Goal: Task Accomplishment & Management: Complete application form

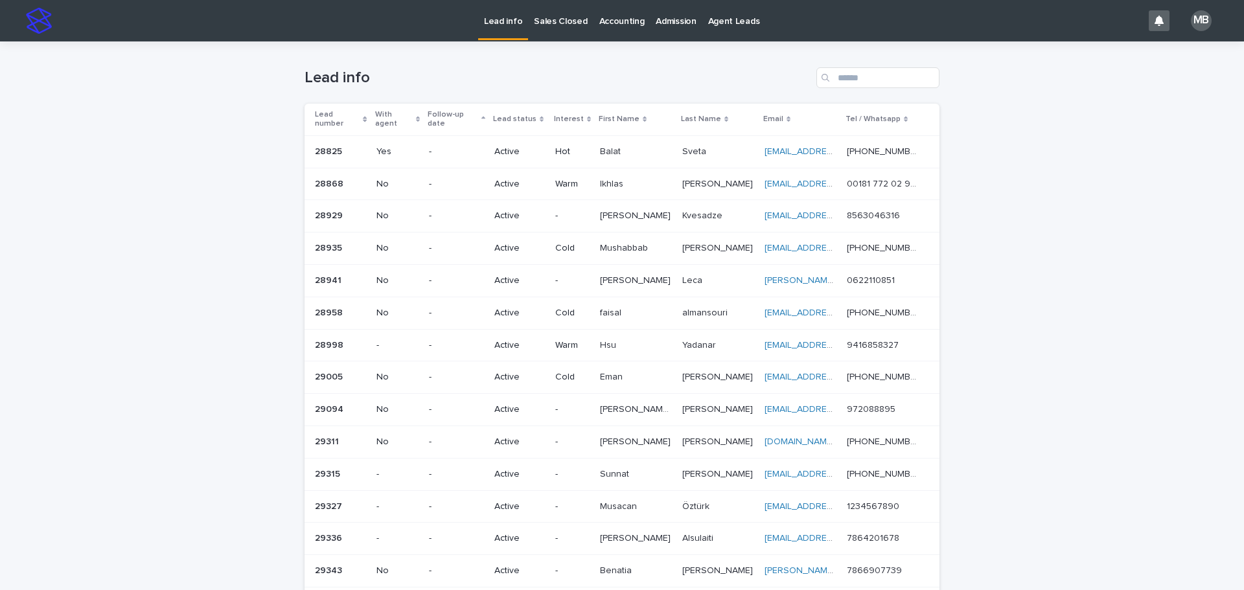
click at [564, 21] on p "Sales Closed" at bounding box center [560, 13] width 53 height 27
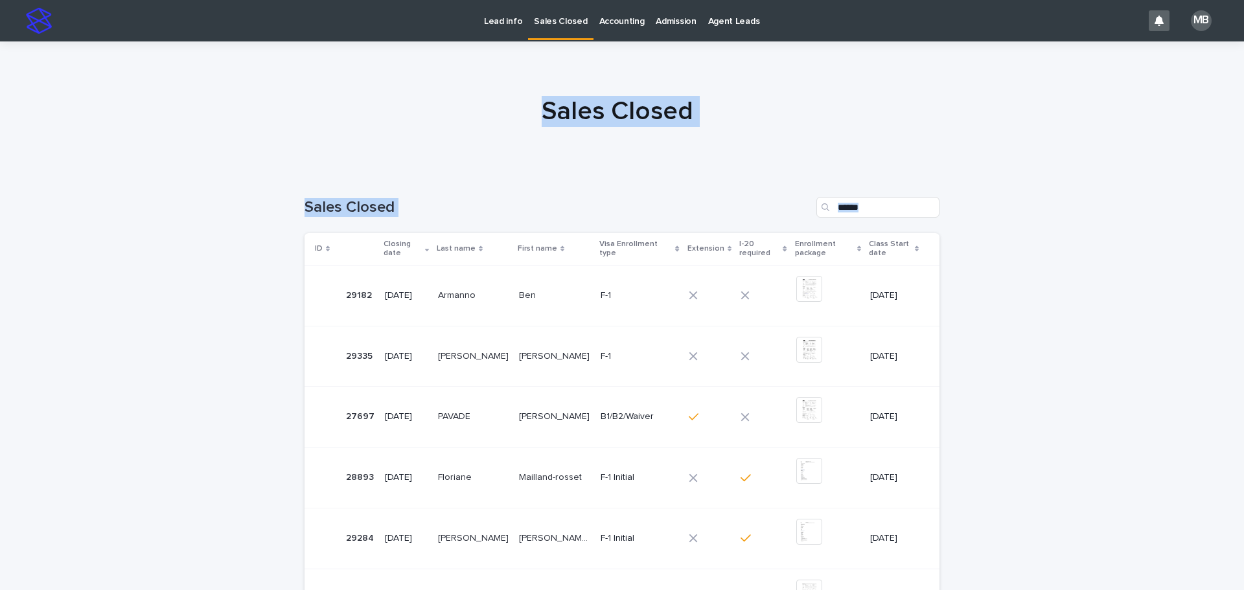
drag, startPoint x: 261, startPoint y: 68, endPoint x: 970, endPoint y: 290, distance: 743.3
click at [620, 290] on div "Lead info Sales Closed Accounting Admission Agent Leads MB Sales Closed Loading…" at bounding box center [622, 498] width 1244 height 996
click at [620, 283] on div "Loading... Saving… Loading... Saving… Sales Closed ID Closing date Last name Fi…" at bounding box center [622, 565] width 1244 height 788
click at [343, 171] on div "Sales Closed" at bounding box center [621, 202] width 635 height 62
click at [620, 185] on div "Sales Closed" at bounding box center [621, 202] width 635 height 62
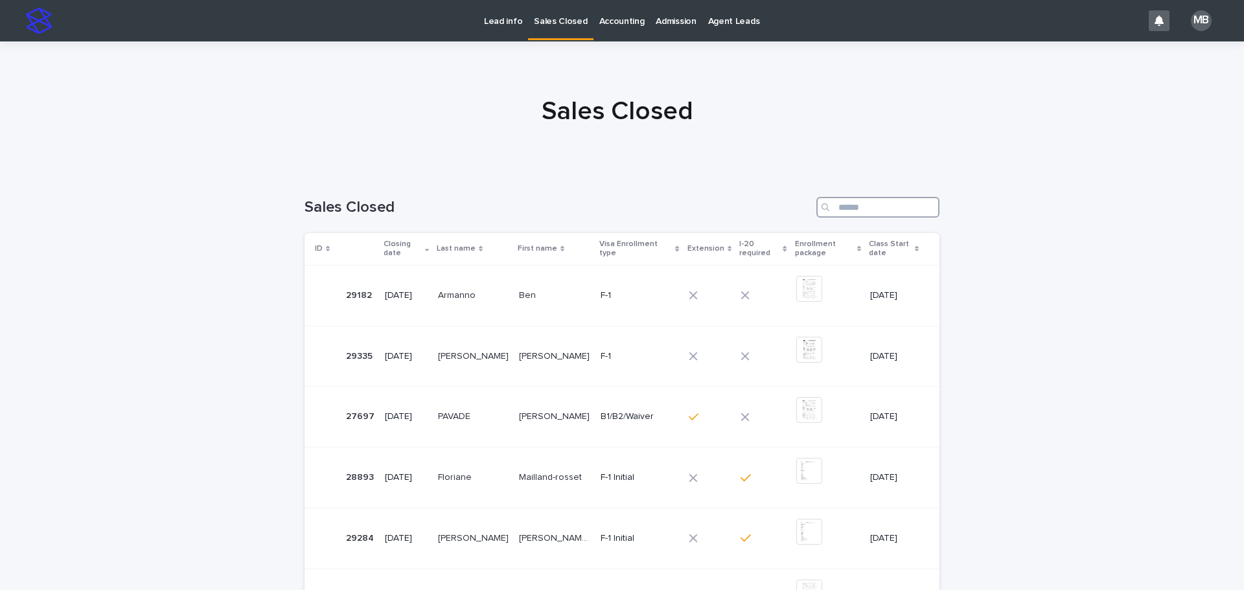
click at [620, 201] on input "Search" at bounding box center [877, 207] width 123 height 21
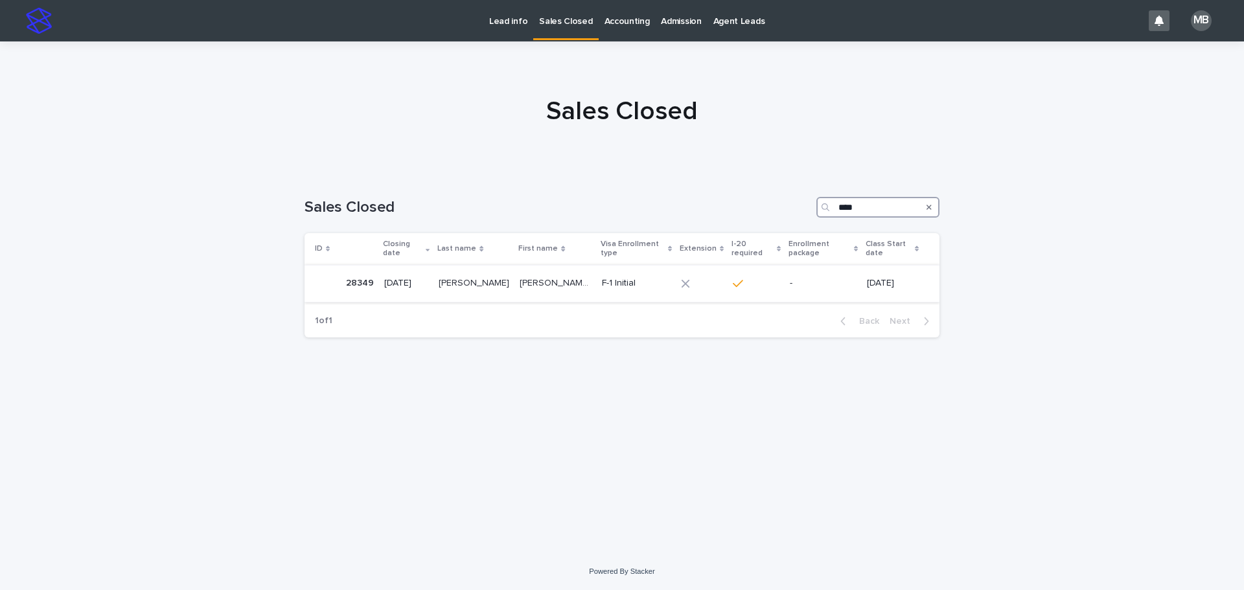
type input "****"
click at [547, 275] on p "[PERSON_NAME] S" at bounding box center [556, 282] width 74 height 14
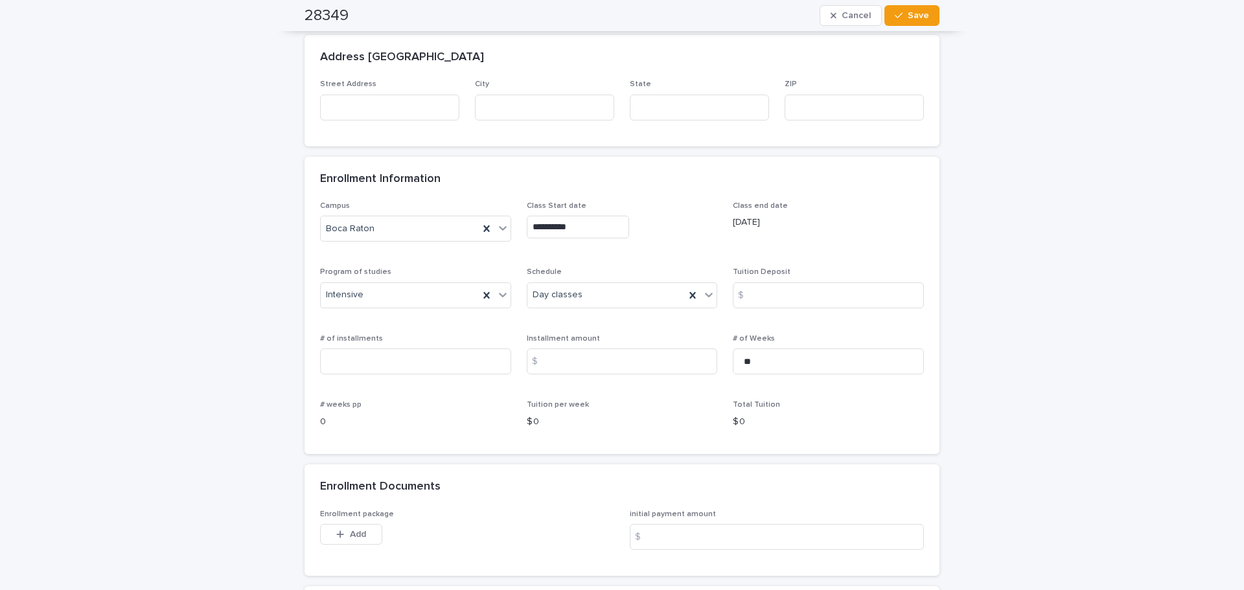
scroll to position [1036, 0]
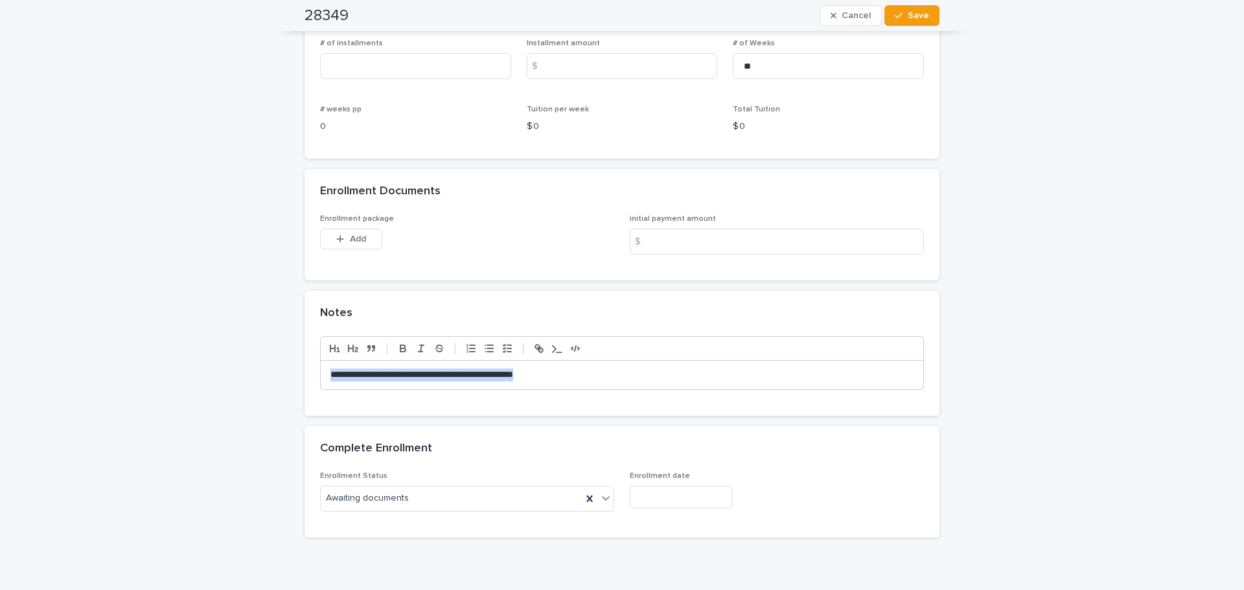
drag, startPoint x: 569, startPoint y: 371, endPoint x: 151, endPoint y: 347, distance: 419.1
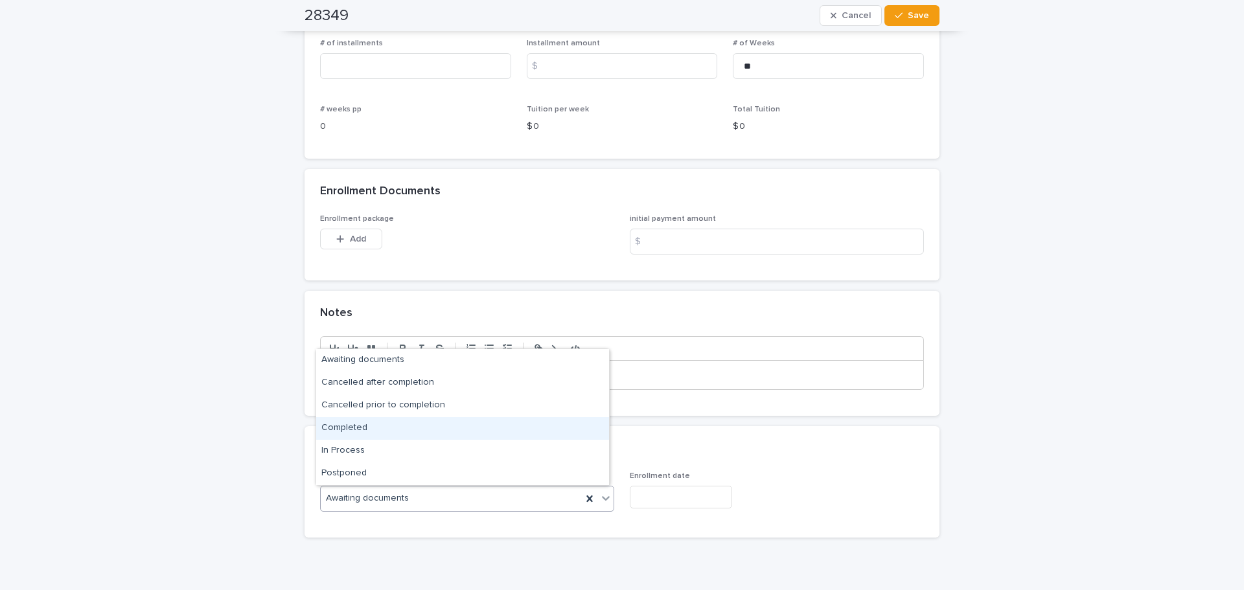
click at [401, 428] on div "Completed" at bounding box center [462, 428] width 293 height 23
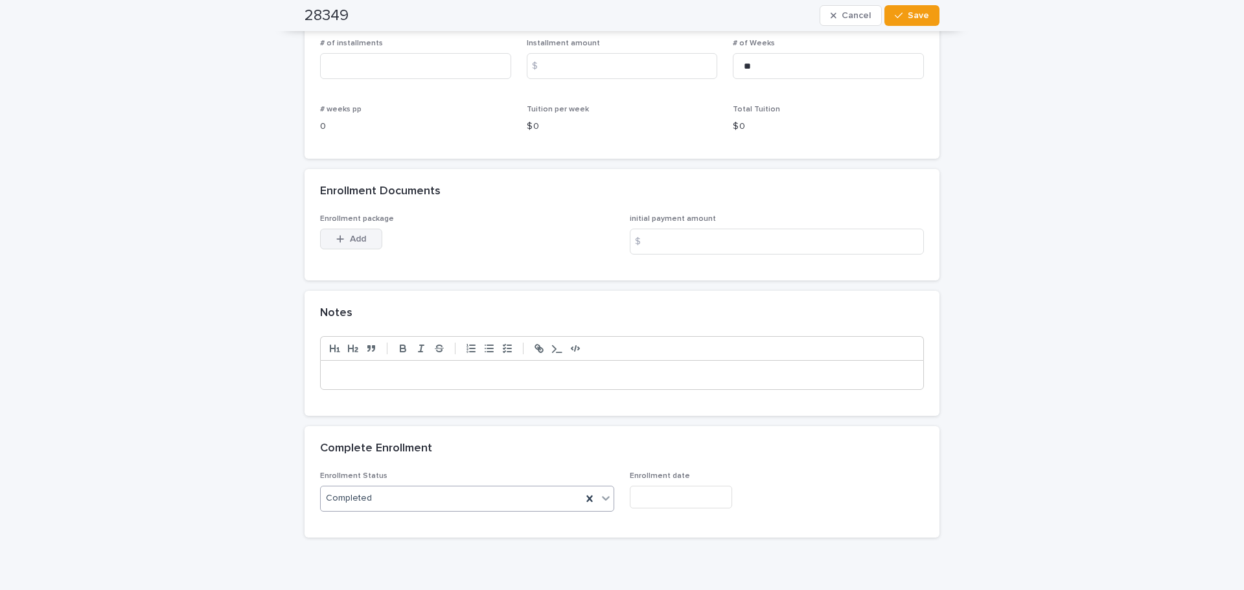
click at [359, 234] on span "Add" at bounding box center [358, 238] width 16 height 9
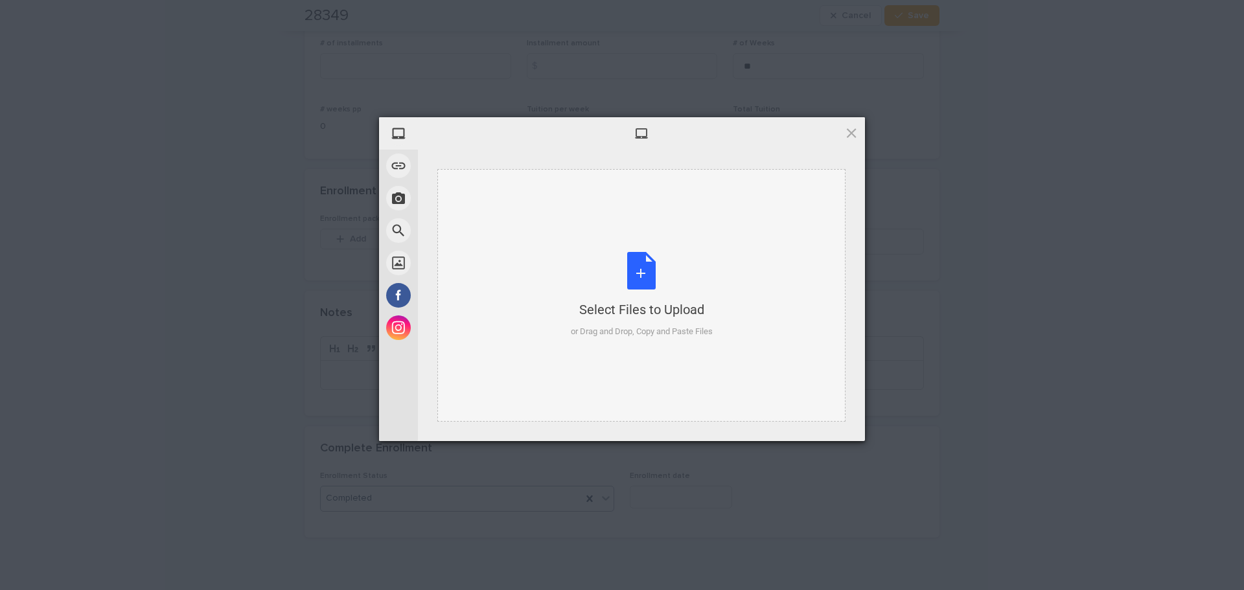
click at [620, 296] on div "Select Files to Upload or Drag and Drop, Copy and Paste Files" at bounding box center [641, 295] width 408 height 253
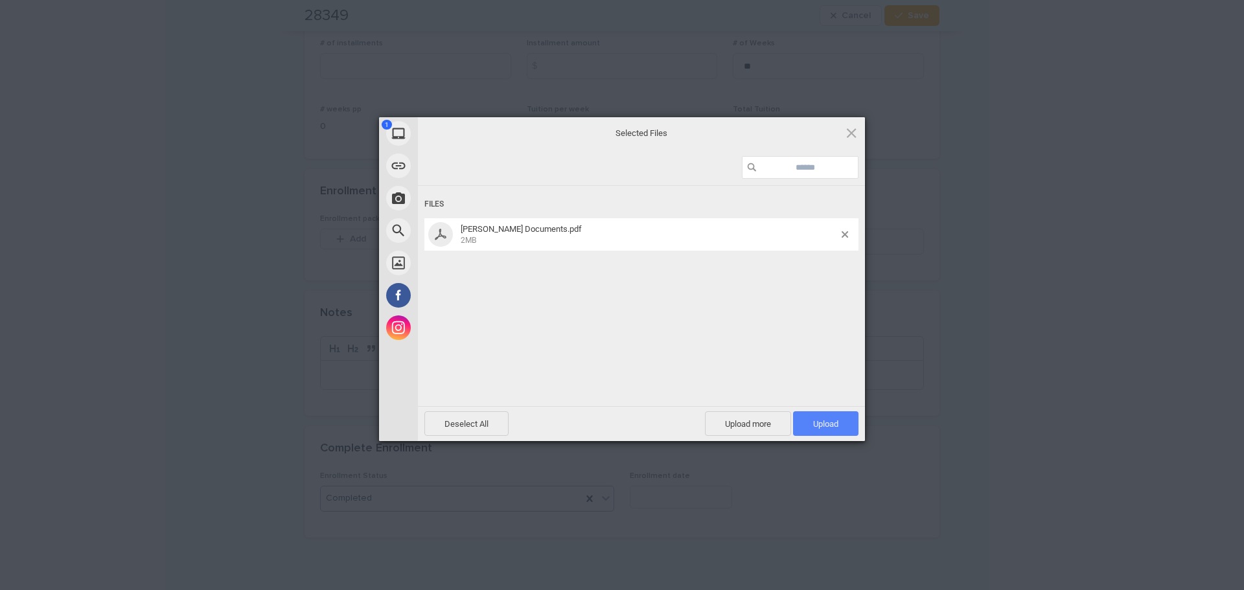
click at [620, 419] on span "Upload 1" at bounding box center [825, 423] width 65 height 25
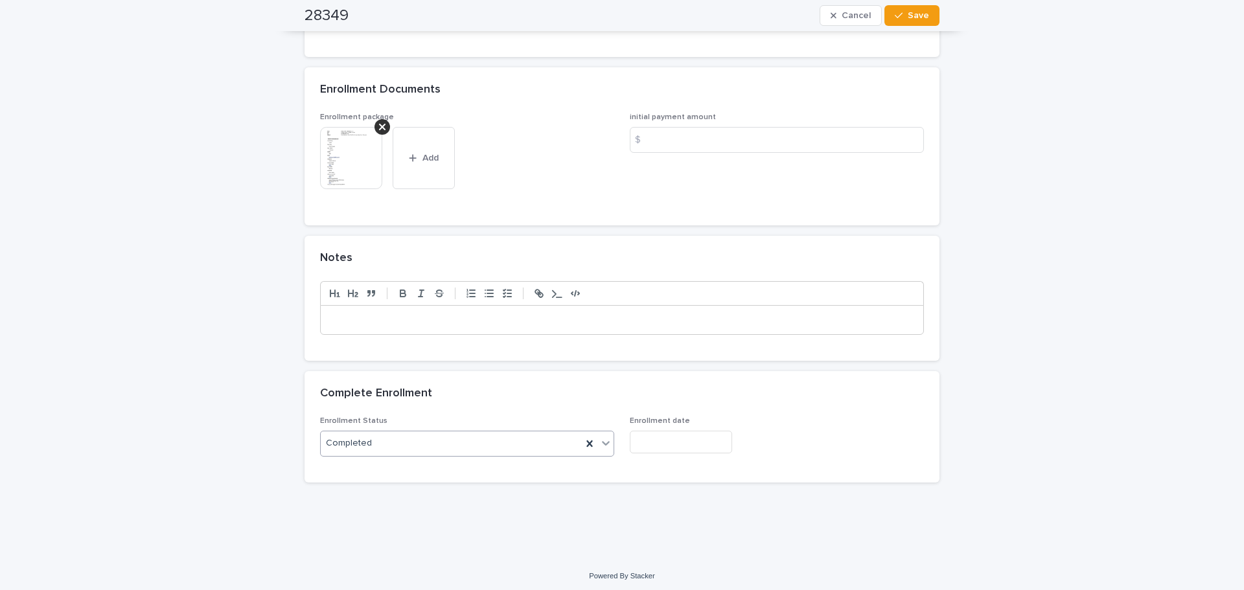
scroll to position [1143, 0]
click at [620, 446] on input "text" at bounding box center [681, 437] width 102 height 23
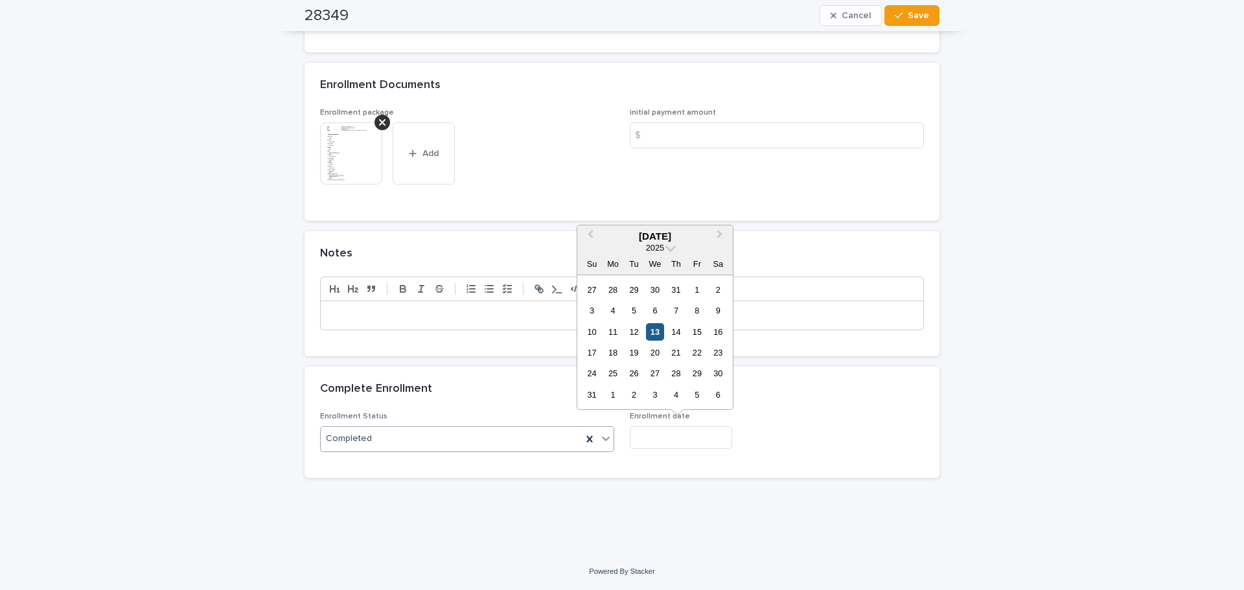
click at [620, 330] on div "13" at bounding box center [654, 331] width 17 height 17
type input "**********"
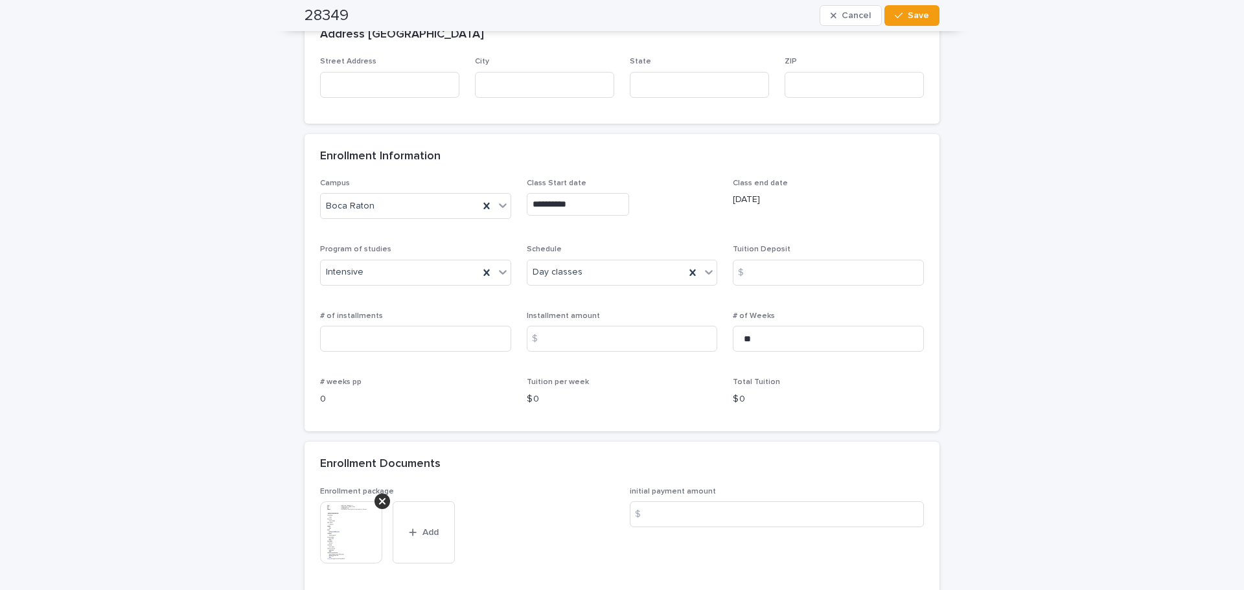
scroll to position [754, 0]
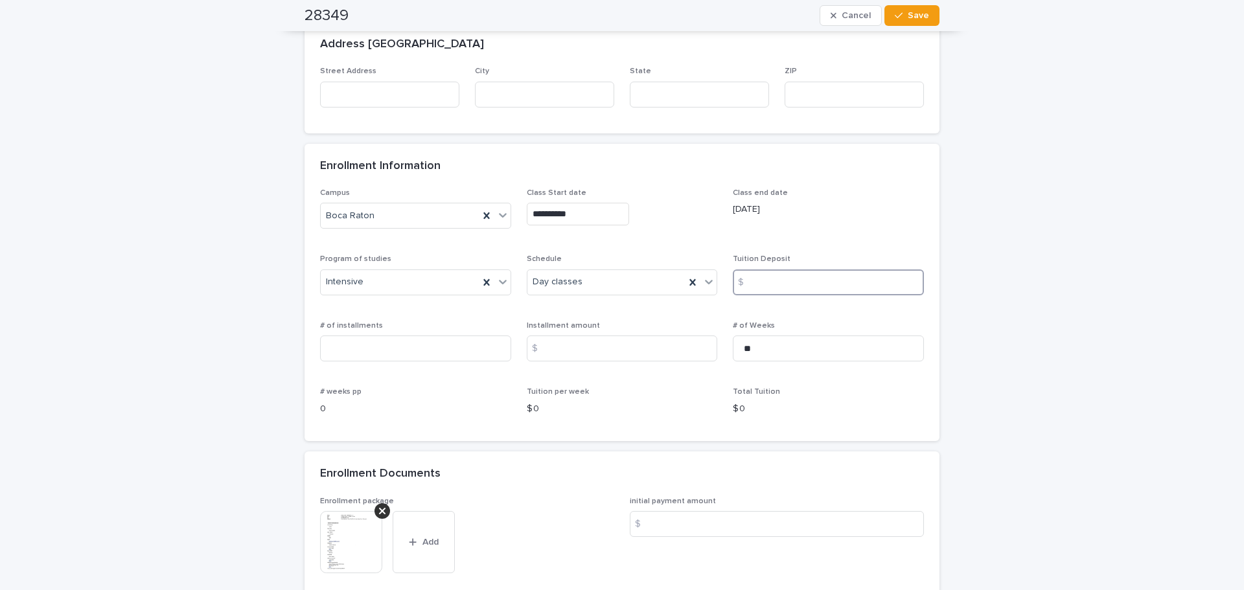
click at [620, 276] on input at bounding box center [828, 282] width 191 height 26
type input "***"
click at [595, 352] on input at bounding box center [622, 349] width 191 height 26
click at [446, 348] on input at bounding box center [415, 349] width 191 height 26
type input "*"
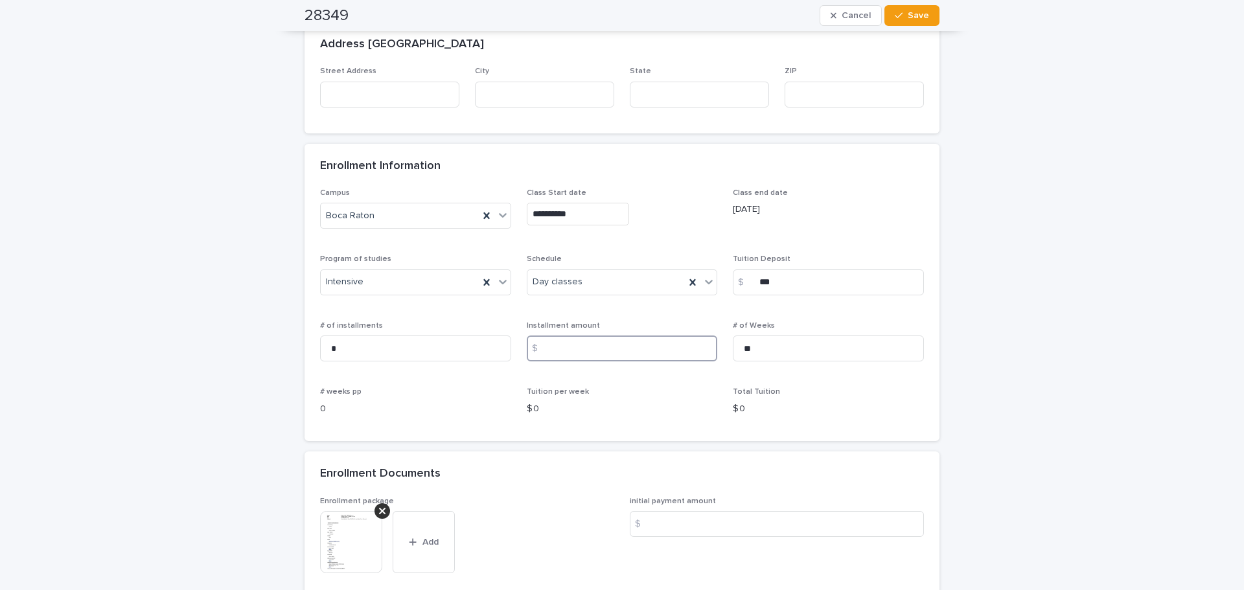
click at [560, 350] on input at bounding box center [622, 349] width 191 height 26
type input "****"
click at [620, 258] on div "**********" at bounding box center [622, 114] width 1244 height 1654
drag, startPoint x: 1136, startPoint y: 310, endPoint x: 1149, endPoint y: 301, distance: 16.0
click at [620, 308] on div "**********" at bounding box center [622, 114] width 1244 height 1654
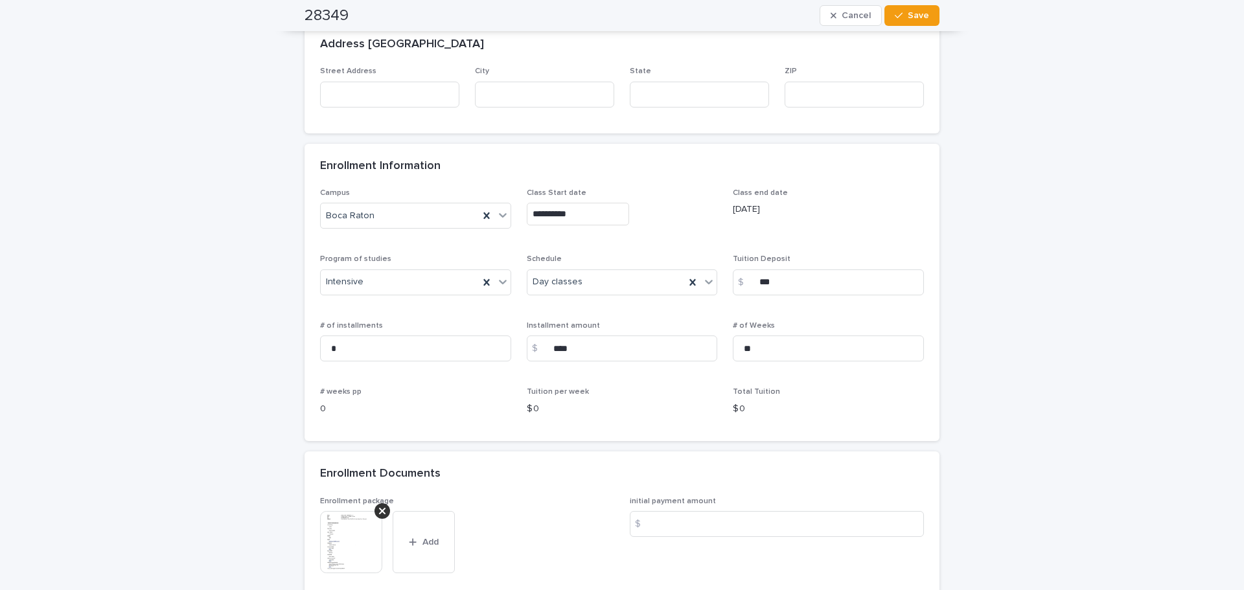
click at [553, 210] on input "**********" at bounding box center [578, 214] width 102 height 23
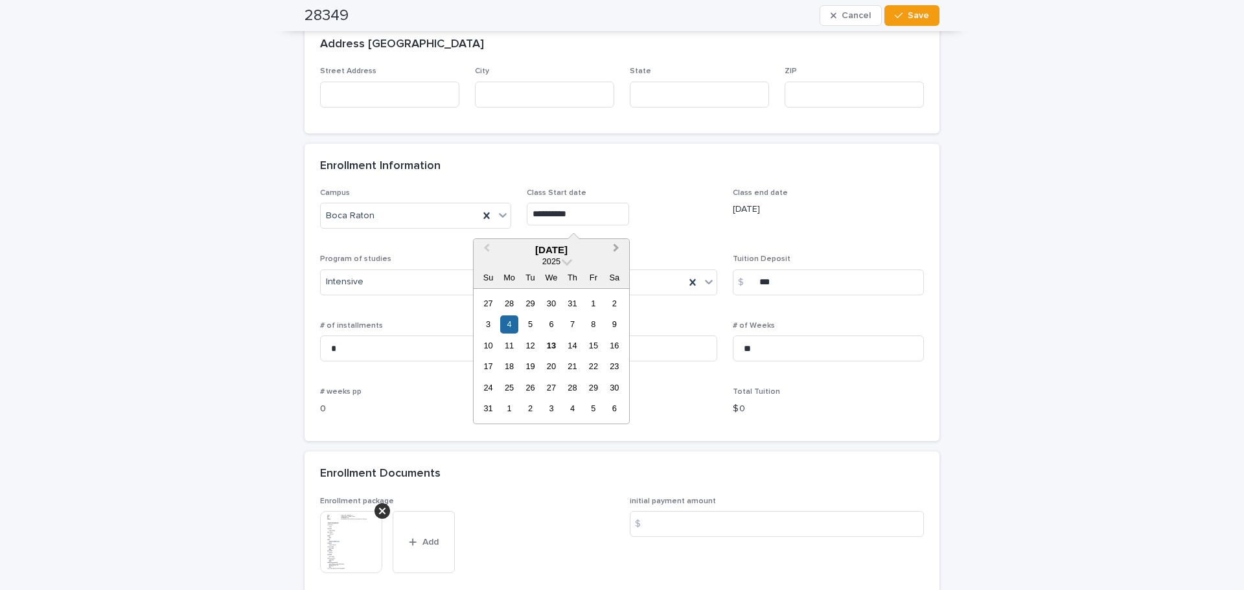
click at [616, 251] on span "Next Month" at bounding box center [616, 249] width 0 height 17
click at [514, 348] on div "13" at bounding box center [508, 345] width 17 height 17
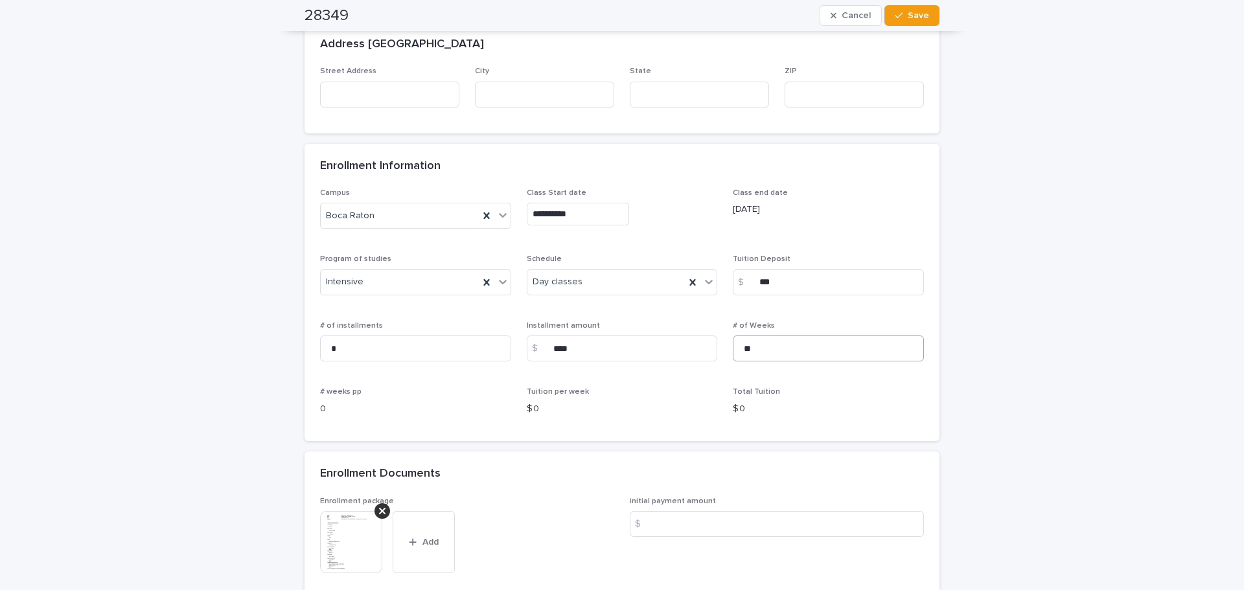
type input "**********"
click at [620, 354] on div "**********" at bounding box center [622, 114] width 1244 height 1654
click at [620, 235] on div "**********" at bounding box center [622, 211] width 191 height 47
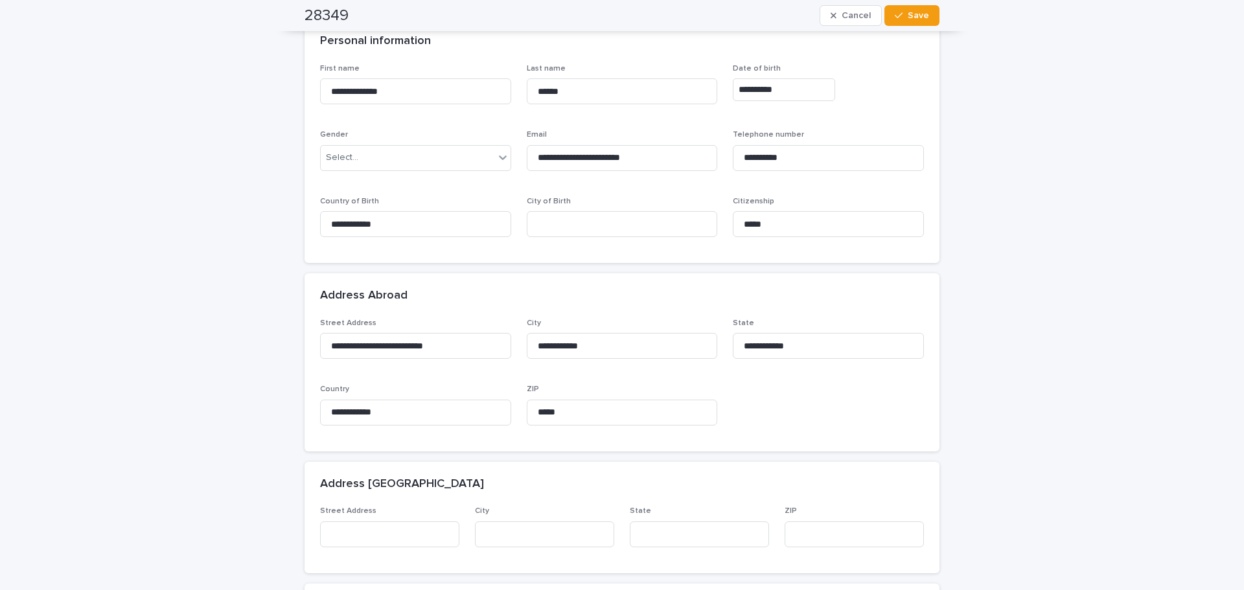
scroll to position [301, 0]
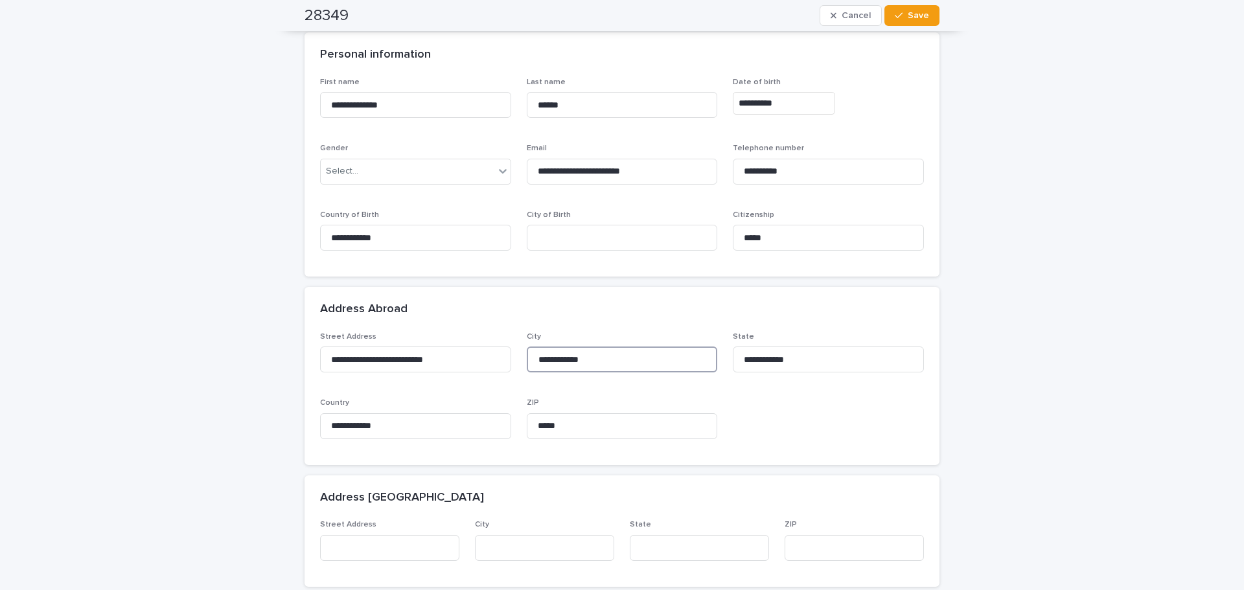
drag, startPoint x: 527, startPoint y: 356, endPoint x: 510, endPoint y: 356, distance: 17.5
click at [499, 356] on div "**********" at bounding box center [622, 390] width 604 height 117
click at [614, 243] on input at bounding box center [622, 238] width 191 height 26
paste input "**********"
type input "**********"
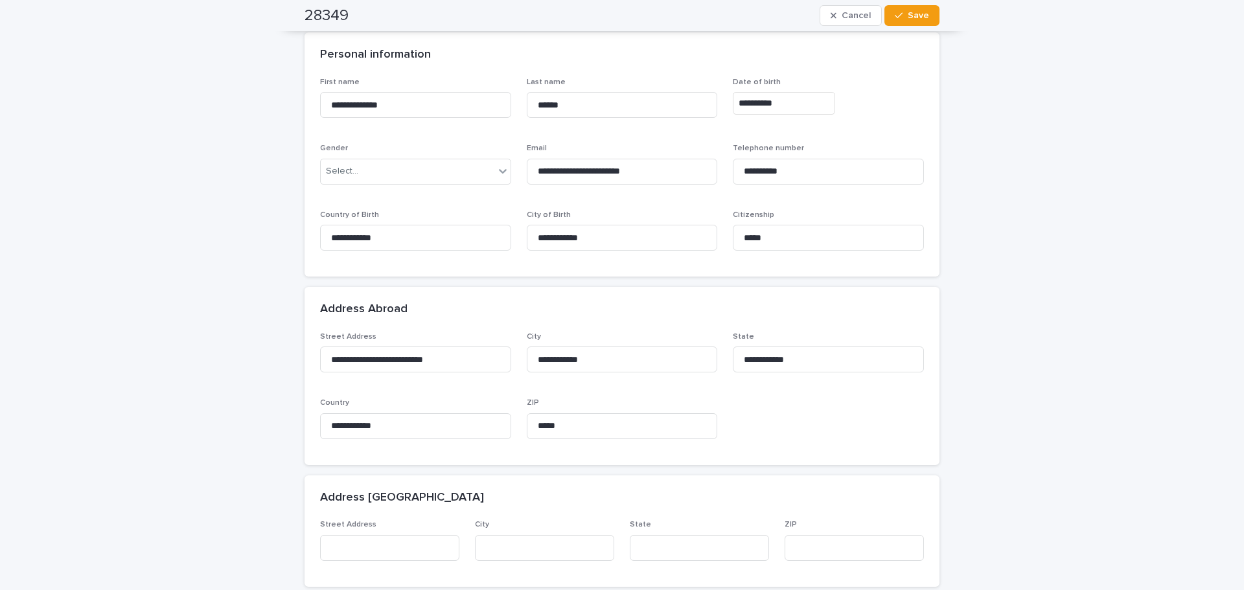
click at [620, 295] on div "**********" at bounding box center [622, 568] width 1244 height 1654
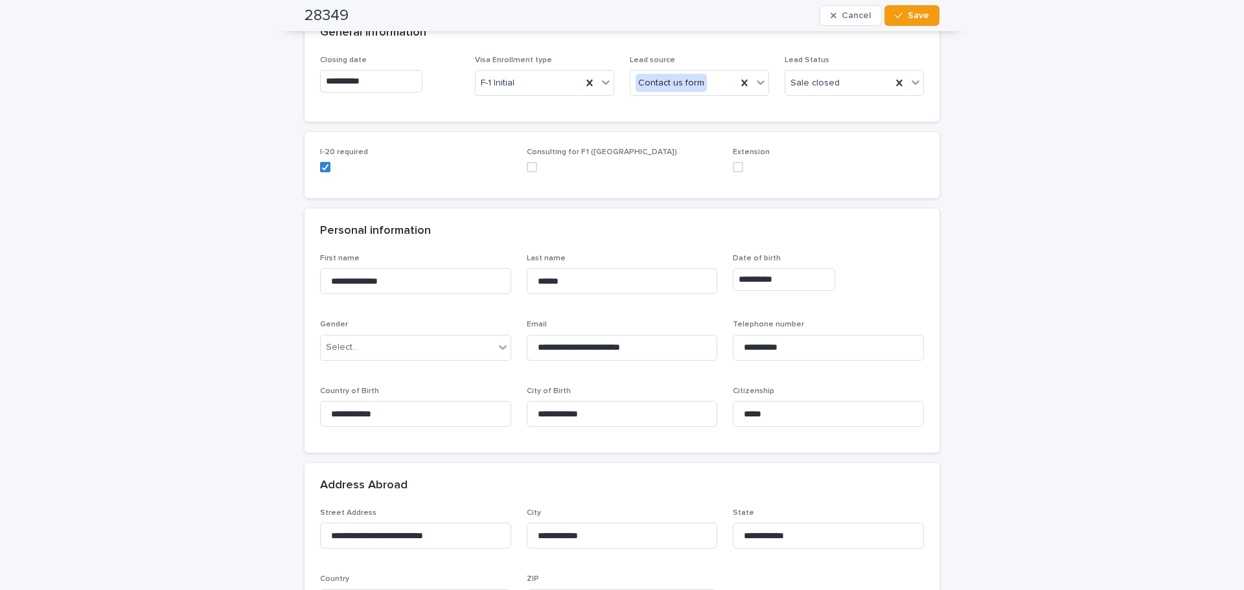
scroll to position [106, 0]
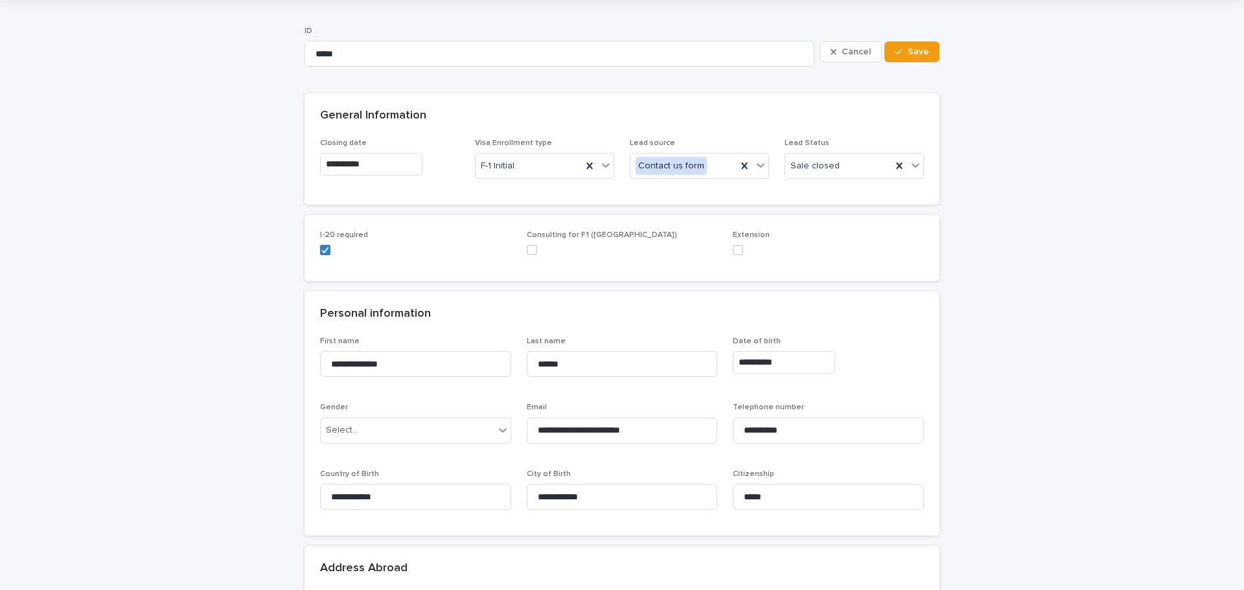
drag, startPoint x: 241, startPoint y: 176, endPoint x: 236, endPoint y: 181, distance: 7.3
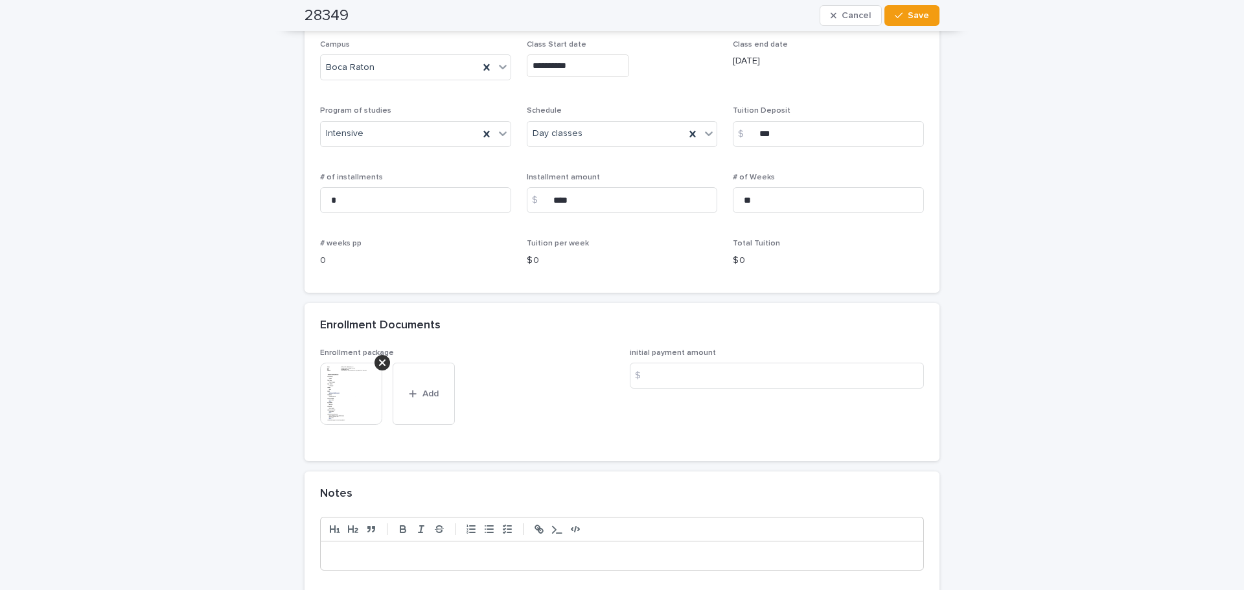
scroll to position [907, 0]
click at [620, 377] on input at bounding box center [777, 371] width 294 height 26
type input "****"
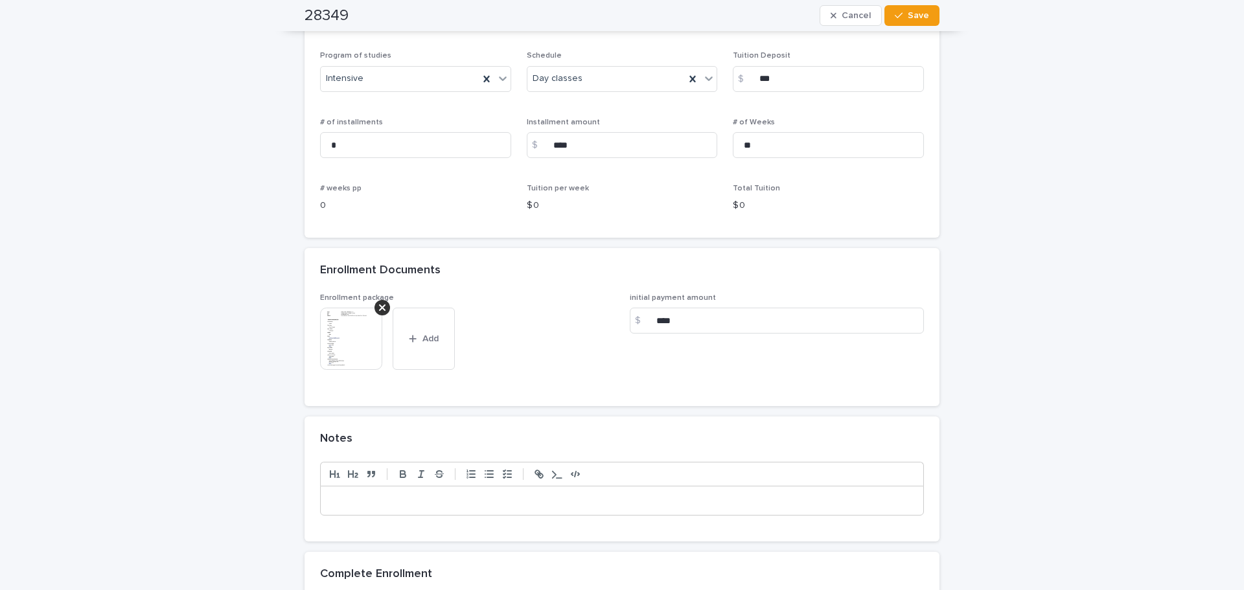
scroll to position [1101, 0]
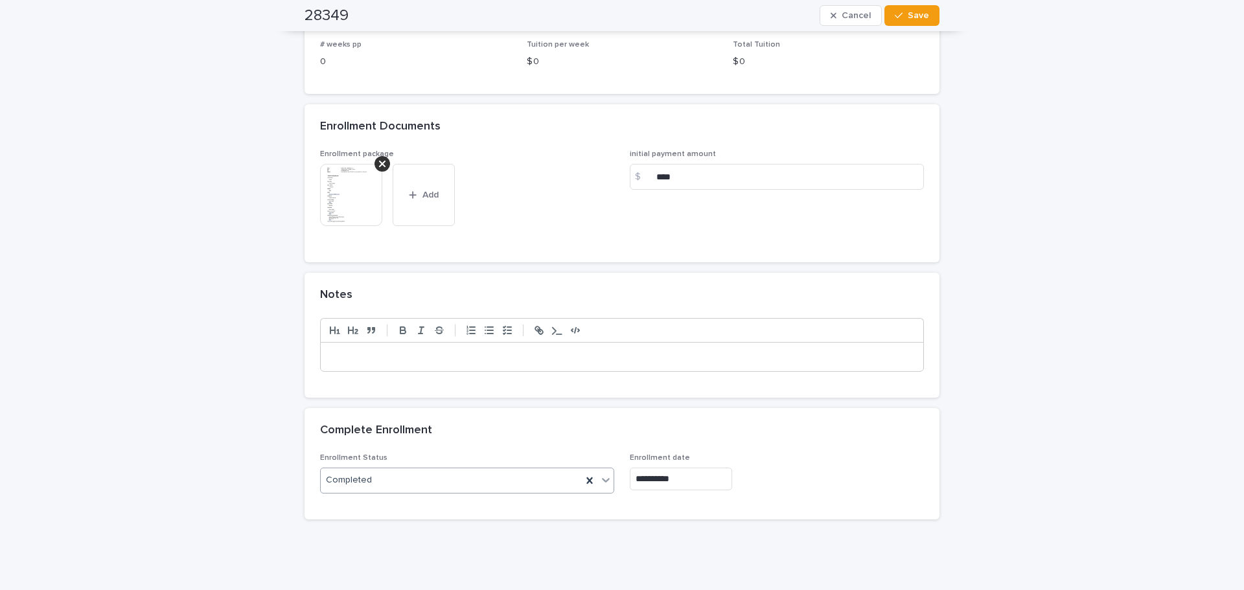
click at [452, 357] on p at bounding box center [621, 356] width 583 height 13
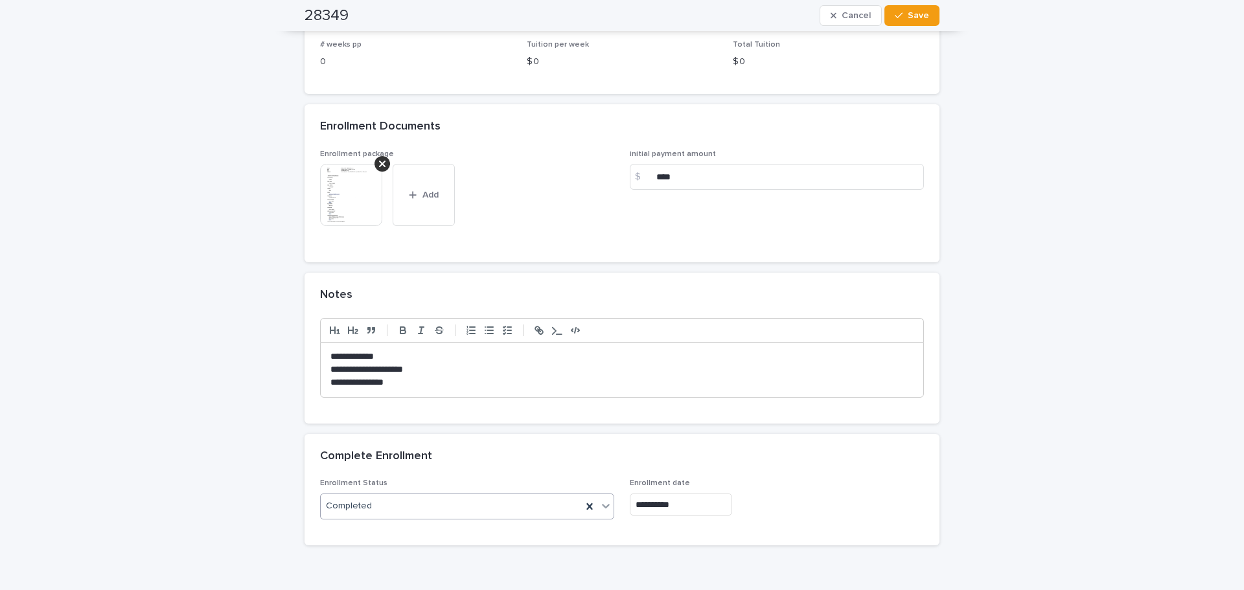
drag, startPoint x: 168, startPoint y: 335, endPoint x: 220, endPoint y: 334, distance: 51.8
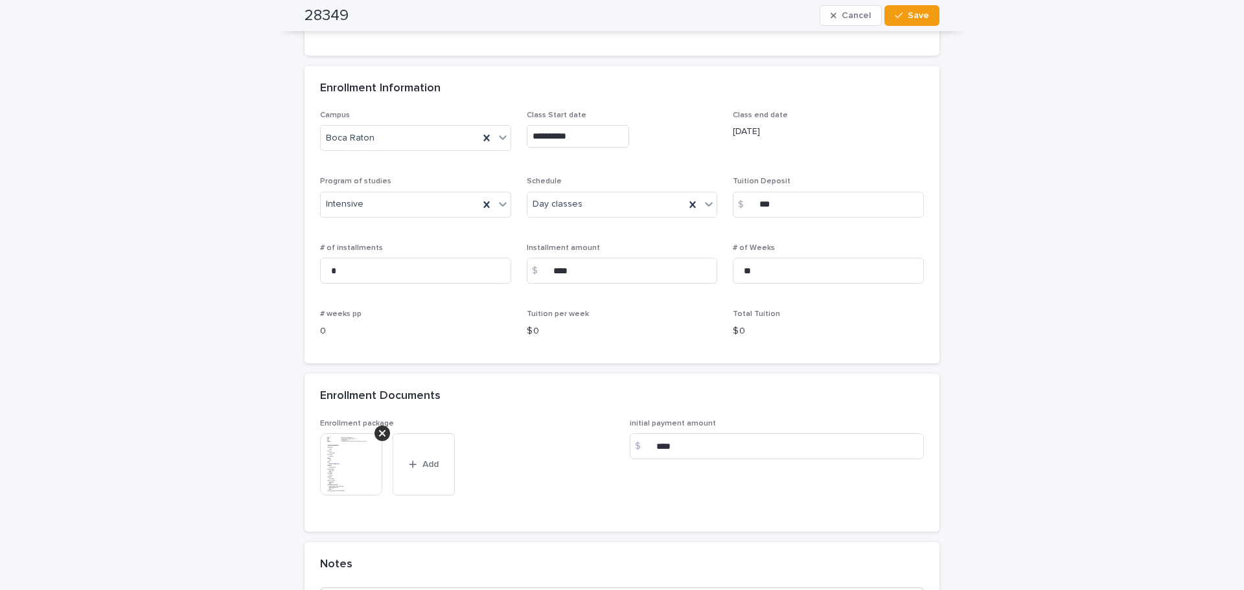
scroll to position [713, 0]
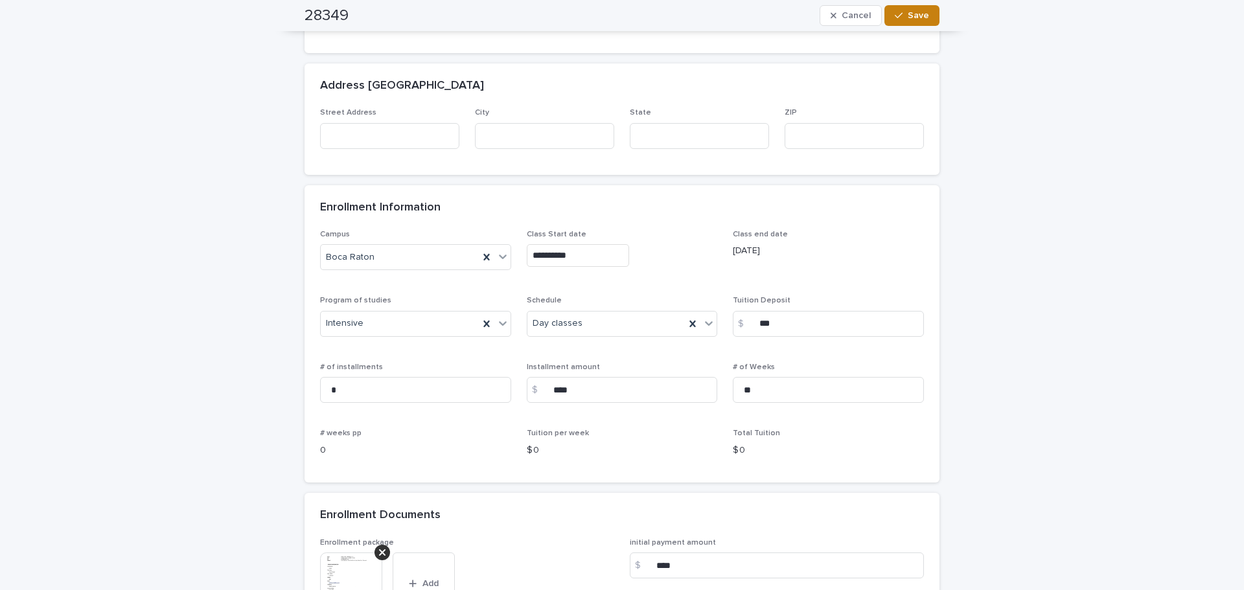
click at [620, 22] on button "Save" at bounding box center [911, 15] width 55 height 21
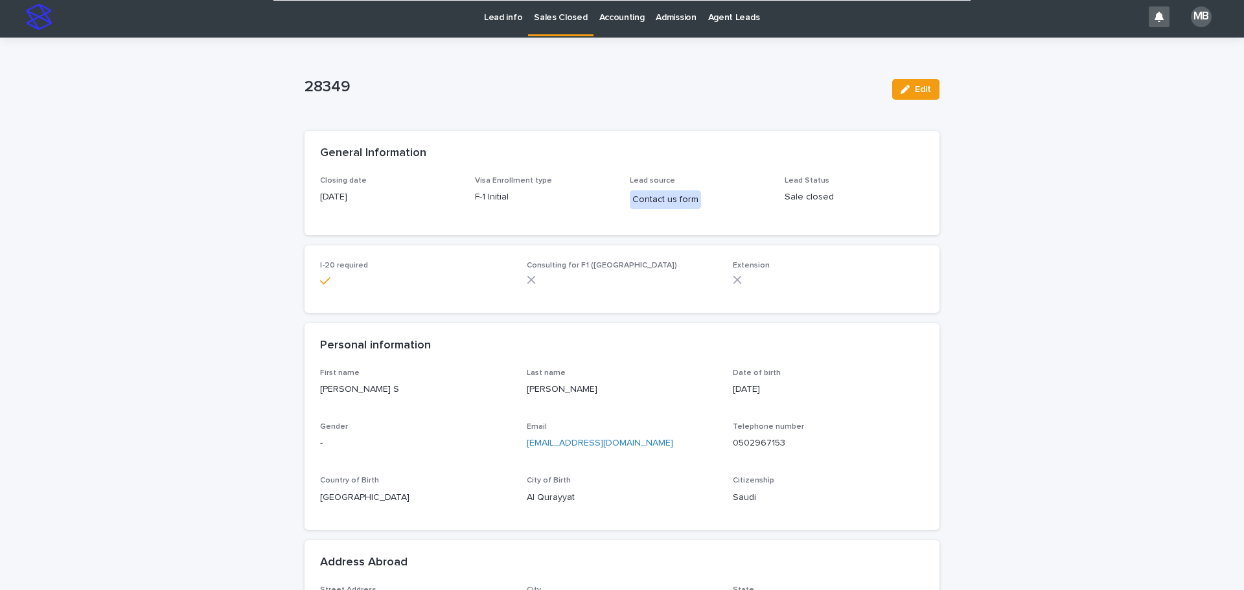
scroll to position [0, 0]
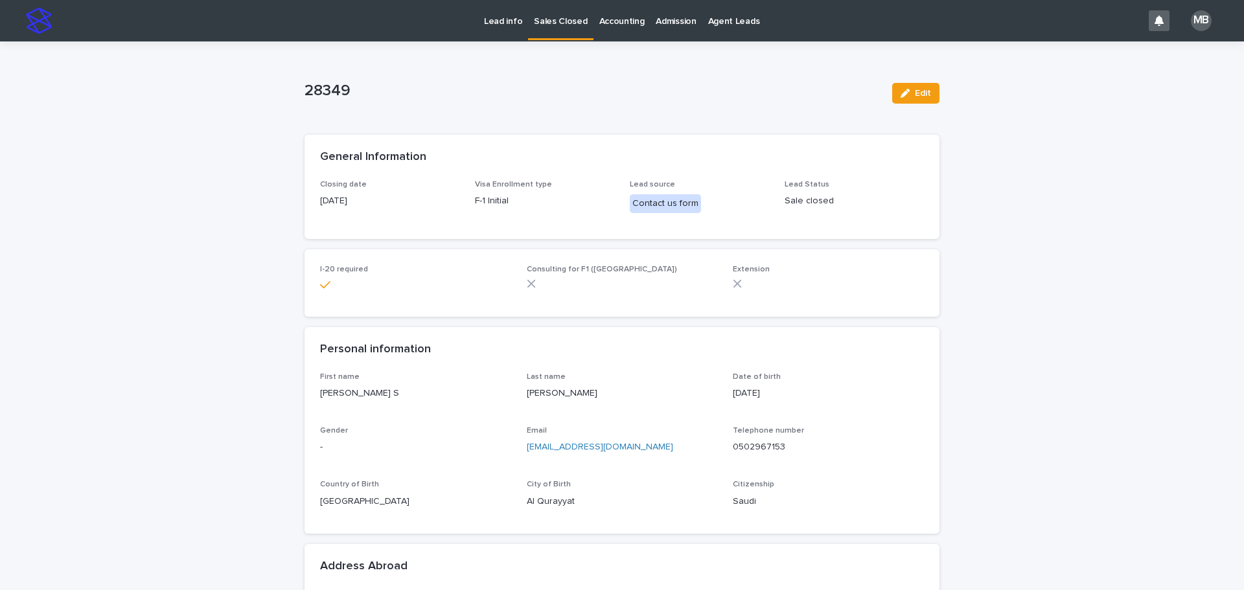
click at [562, 23] on p "Sales Closed" at bounding box center [560, 13] width 53 height 27
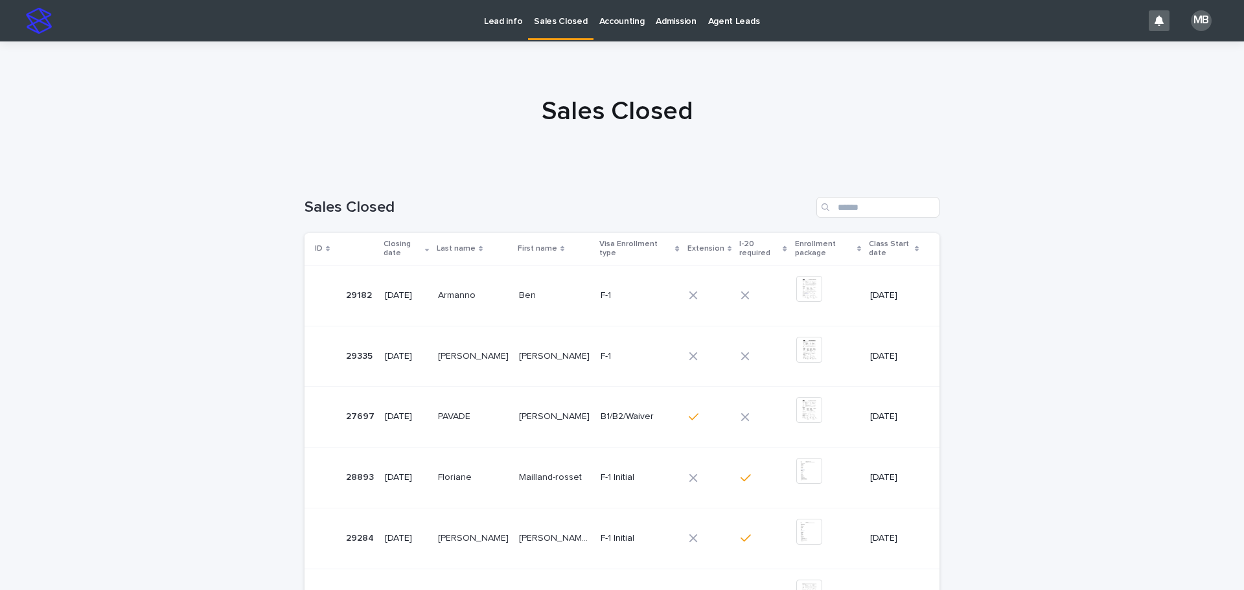
click at [488, 20] on p "Lead info" at bounding box center [503, 13] width 38 height 27
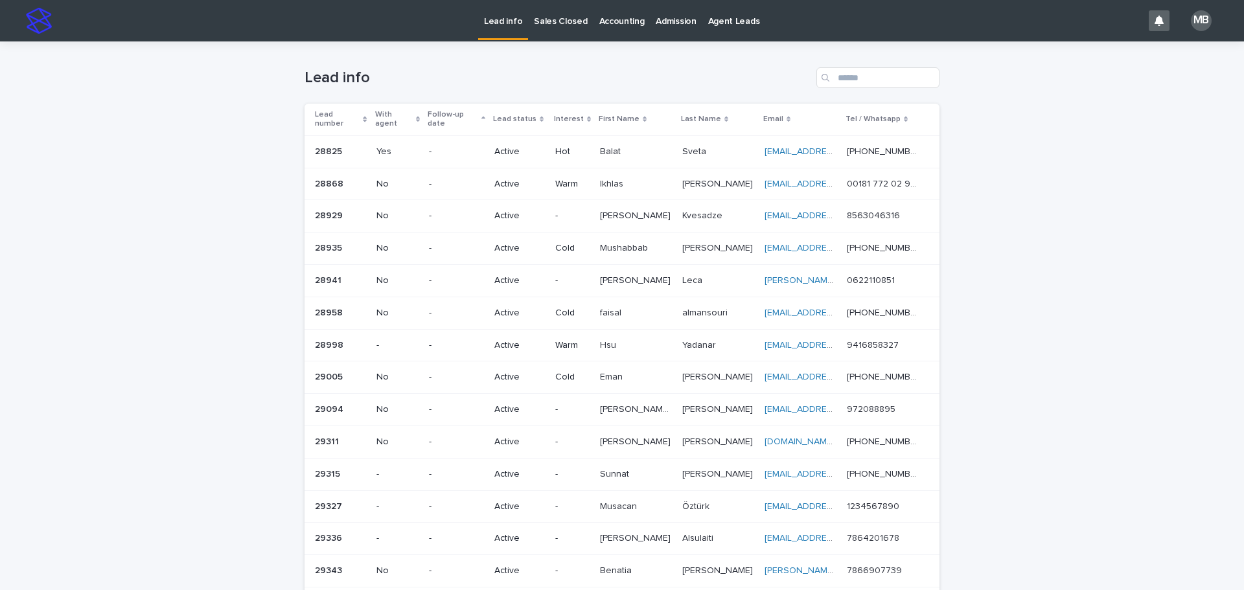
click at [550, 30] on link "Sales Closed" at bounding box center [560, 20] width 65 height 40
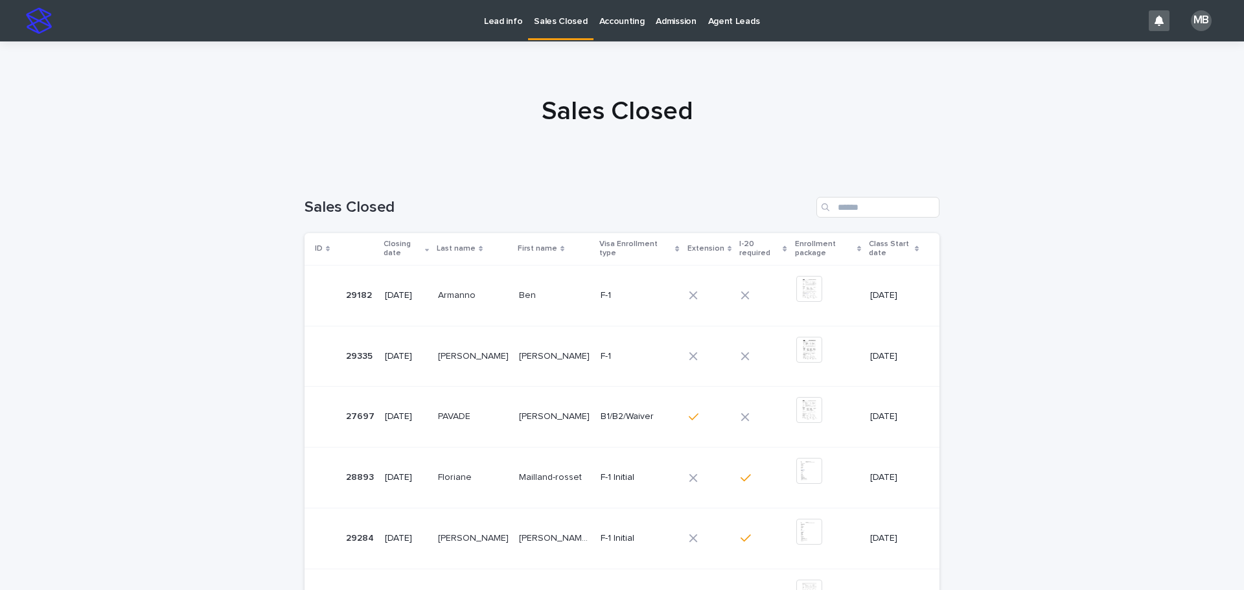
click at [131, 212] on div "Loading... Saving… Loading... Saving… Sales Closed ID Closing date Last name Fi…" at bounding box center [622, 565] width 1244 height 788
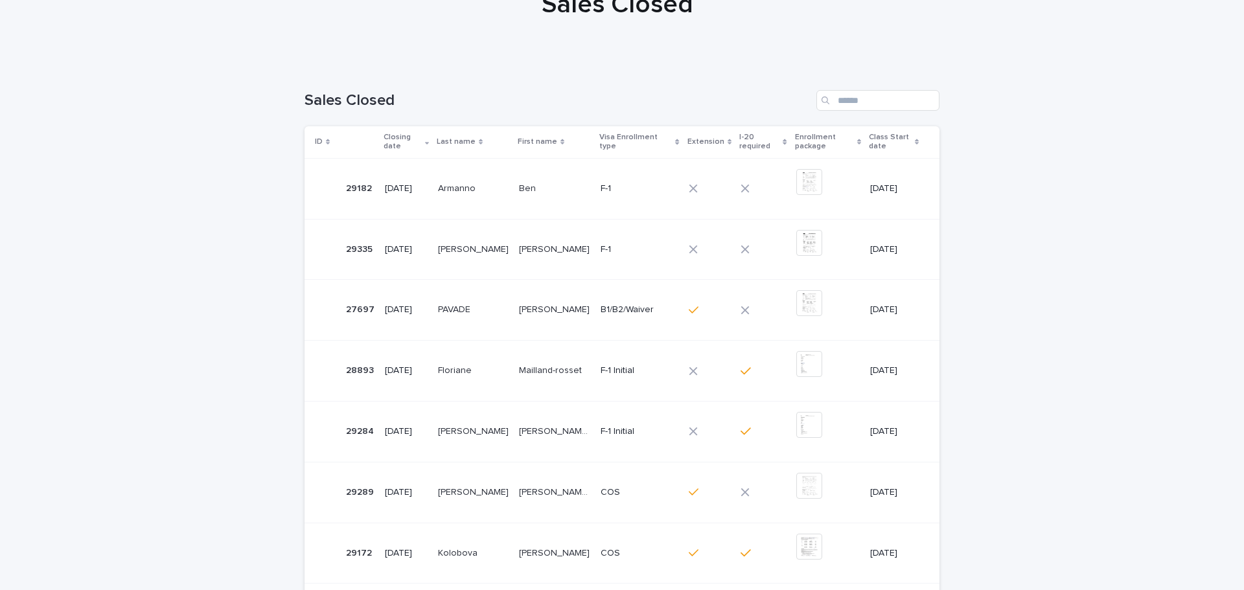
scroll to position [130, 0]
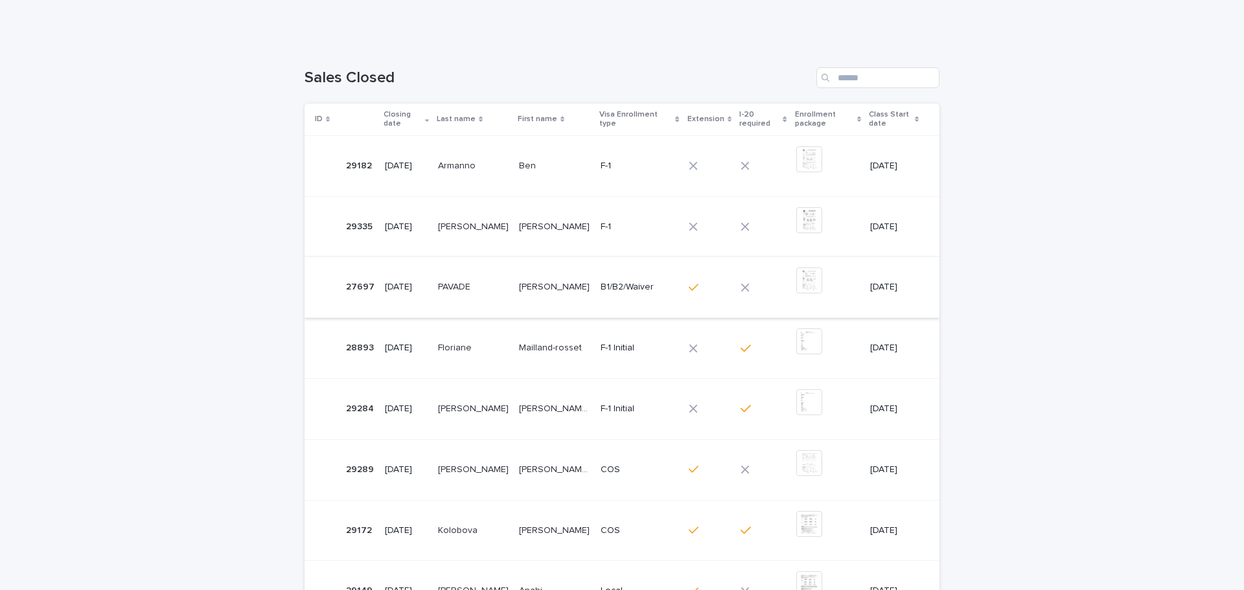
click at [620, 285] on img at bounding box center [809, 281] width 26 height 26
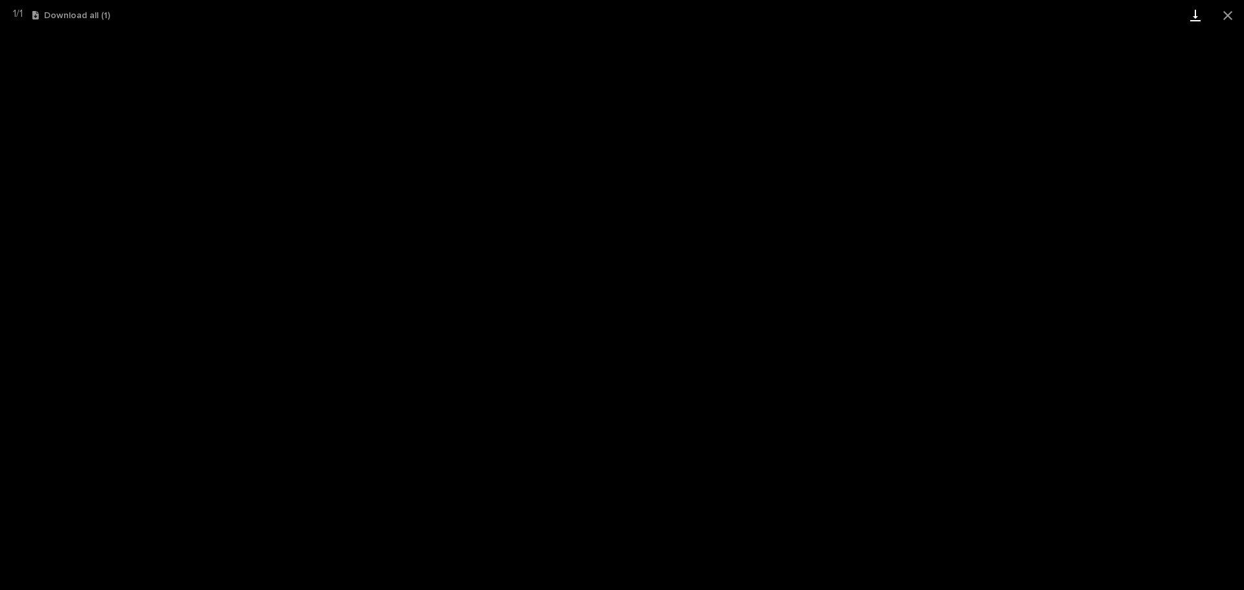
click at [620, 12] on link "Download" at bounding box center [1195, 15] width 32 height 30
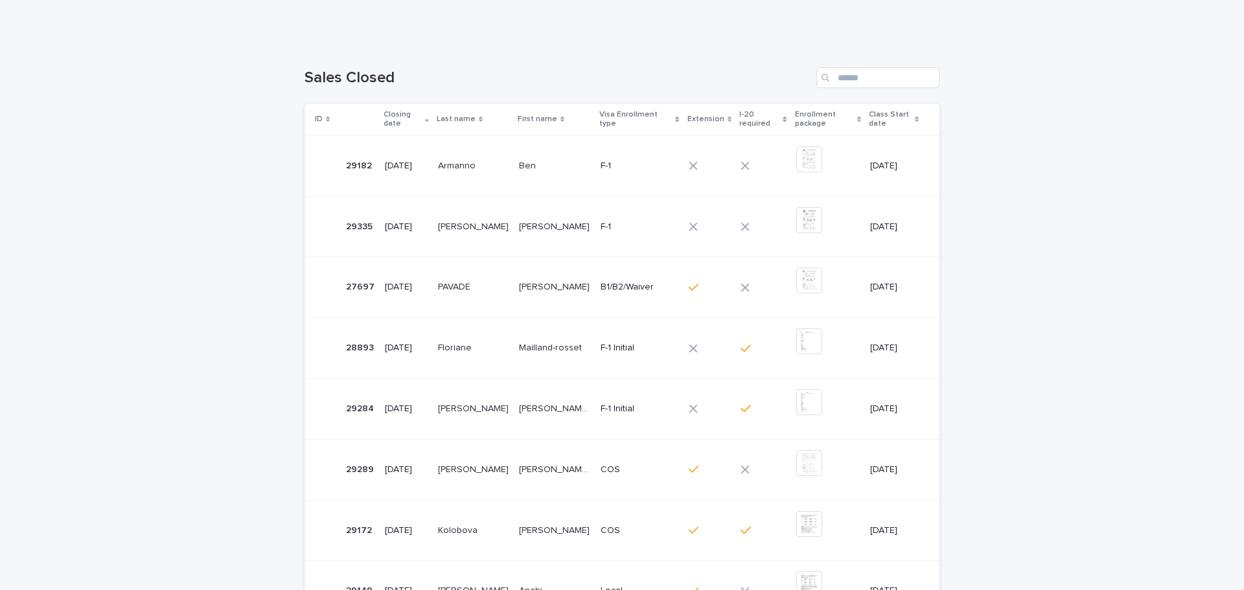
scroll to position [0, 0]
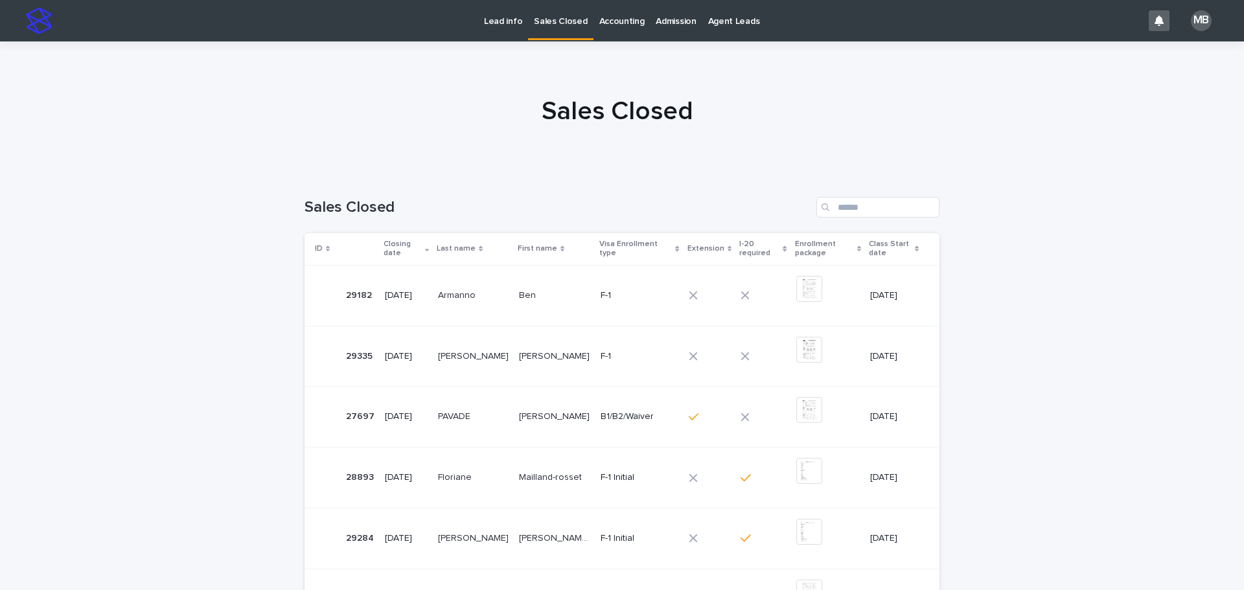
click at [497, 23] on p "Lead info" at bounding box center [503, 13] width 38 height 27
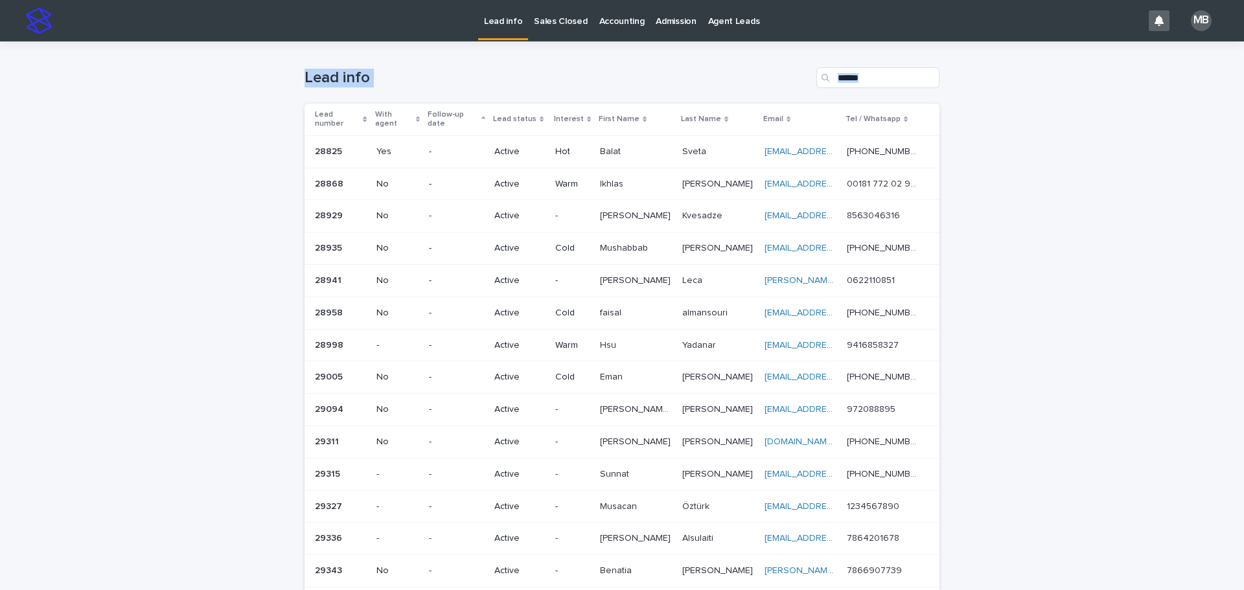
drag, startPoint x: 291, startPoint y: 83, endPoint x: 1077, endPoint y: 319, distance: 820.5
click at [620, 339] on div "Loading... Saving… Loading... Saving… Lead info Lead number With agent Follow-u…" at bounding box center [622, 503] width 1244 height 925
click at [620, 248] on div "Loading... Saving… Loading... Saving… Lead info Lead number With agent Follow-u…" at bounding box center [622, 503] width 1244 height 925
click at [620, 491] on div "Loading... Saving… Loading... Saving… Lead info Lead number With agent Follow-u…" at bounding box center [622, 503] width 1244 height 925
click at [556, 25] on p "Sales Closed" at bounding box center [560, 13] width 53 height 27
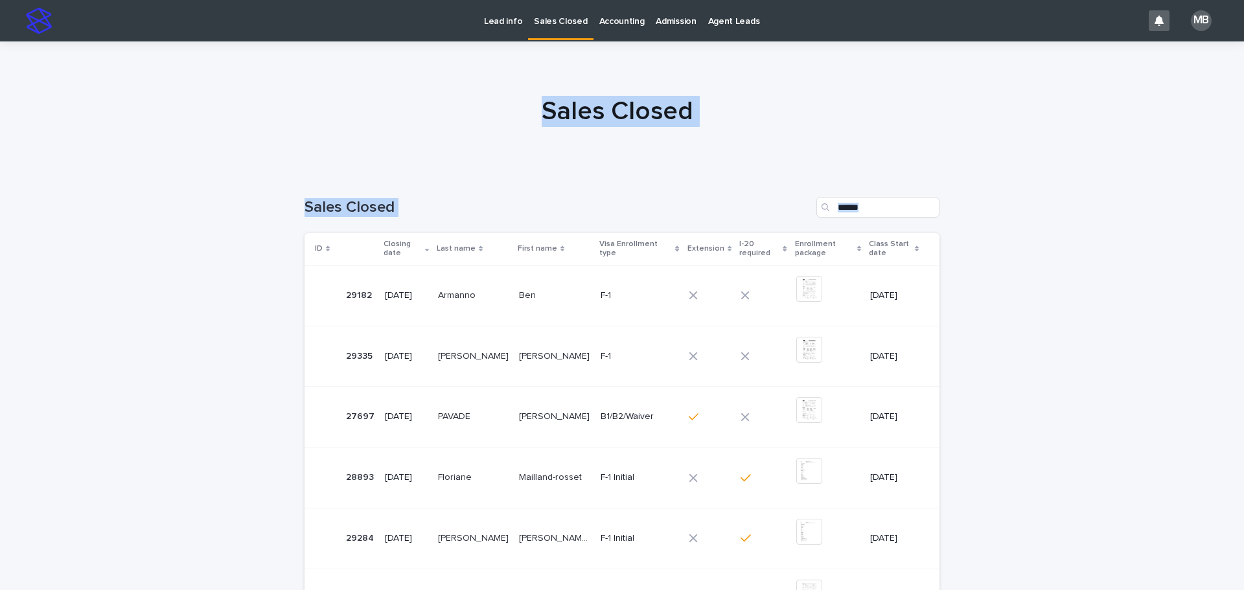
drag, startPoint x: 258, startPoint y: 122, endPoint x: 1127, endPoint y: 357, distance: 899.9
click at [620, 486] on div "Lead info Sales Closed Accounting Admission Agent Leads MB Sales Closed Loading…" at bounding box center [622, 498] width 1244 height 996
click at [620, 137] on div at bounding box center [617, 106] width 1234 height 130
click at [502, 31] on link "Lead info" at bounding box center [503, 20] width 50 height 40
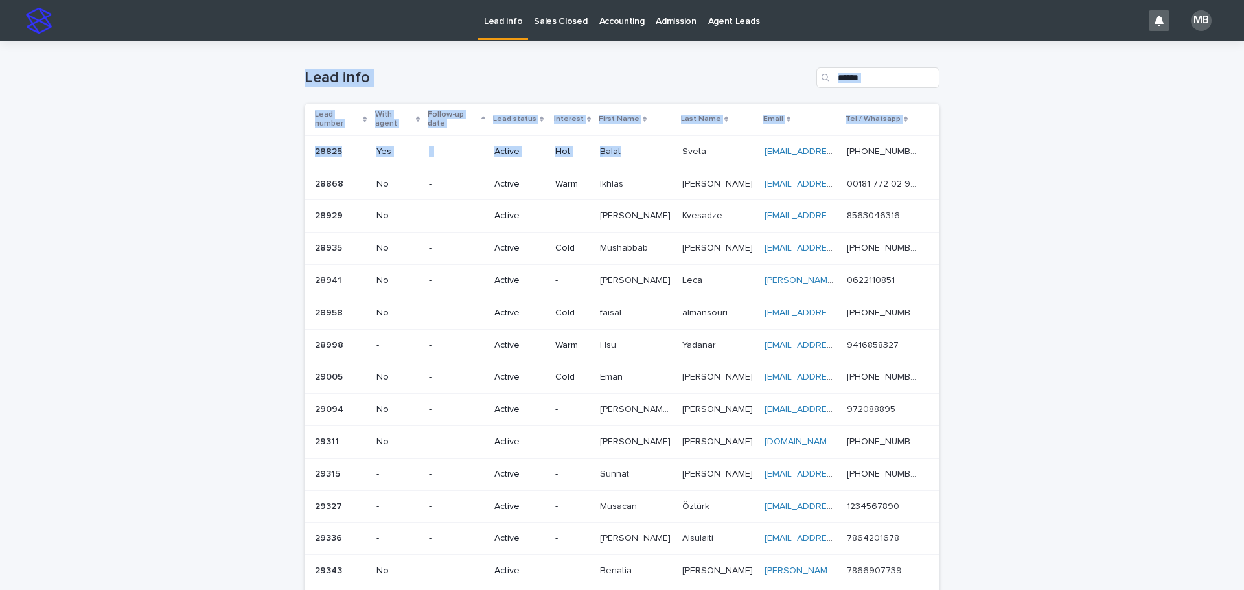
drag, startPoint x: 268, startPoint y: 60, endPoint x: 1125, endPoint y: 283, distance: 885.6
click at [620, 301] on div "Loading... Saving… Loading... Saving… Lead info Lead number With agent Follow-u…" at bounding box center [622, 503] width 1244 height 925
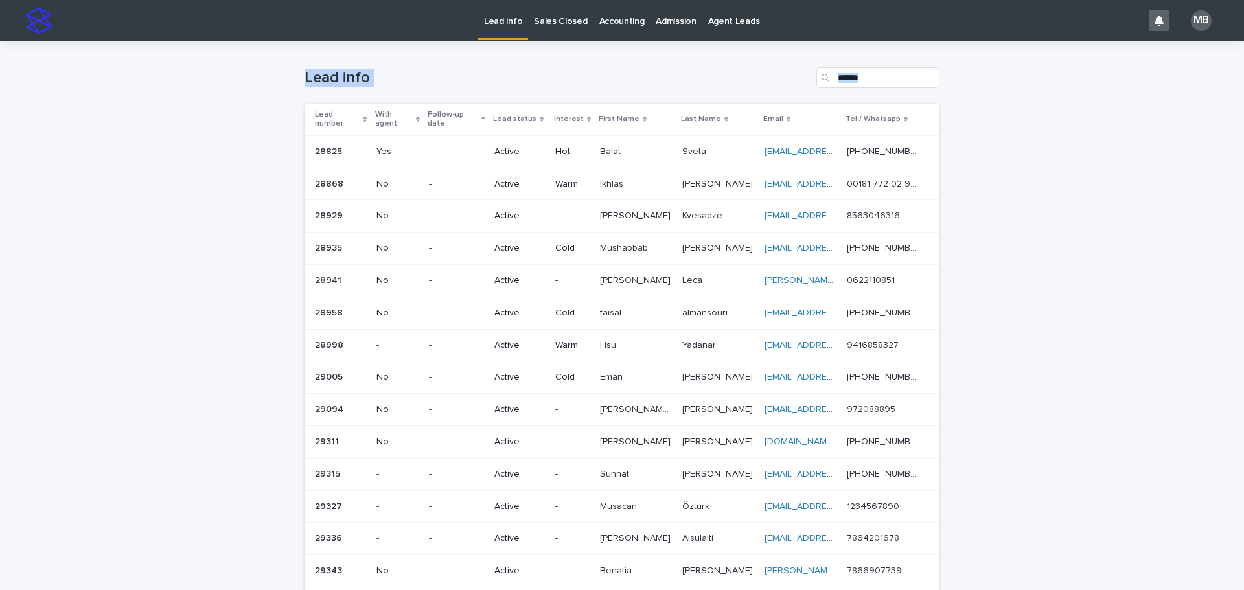
click at [620, 283] on div "Loading... Saving… Loading... Saving… Lead info Lead number With agent Follow-u…" at bounding box center [622, 503] width 1244 height 925
click at [539, 112] on div "Lead status" at bounding box center [519, 119] width 52 height 14
click at [104, 154] on div "Loading... Saving… Loading... Saving… Lead info Lead number With agent Follow-u…" at bounding box center [622, 503] width 1244 height 925
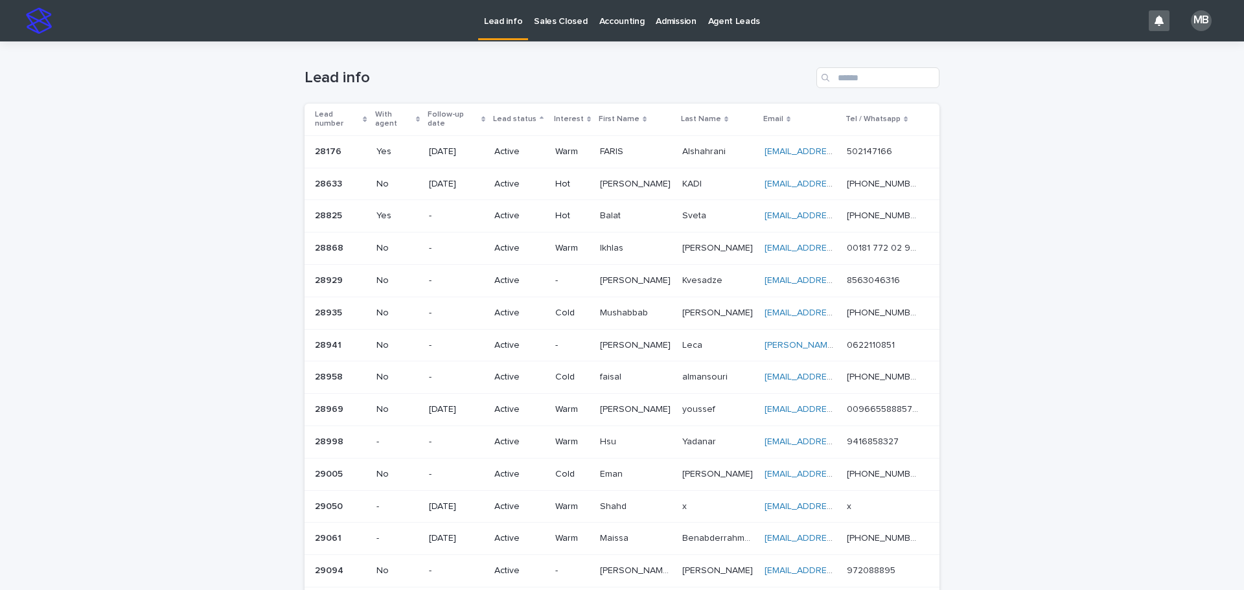
drag, startPoint x: 83, startPoint y: 175, endPoint x: 89, endPoint y: 173, distance: 6.8
click at [85, 175] on div "Loading... Saving… Loading... Saving… Lead info Lead number With agent Follow-u…" at bounding box center [622, 503] width 1244 height 925
drag, startPoint x: 150, startPoint y: 103, endPoint x: 1056, endPoint y: 472, distance: 978.3
click at [620, 497] on div "Loading... Saving… Loading... Saving… Lead info Lead number With agent Follow-u…" at bounding box center [622, 503] width 1244 height 925
click at [620, 462] on div "Loading... Saving… Loading... Saving… Lead info Lead number With agent Follow-u…" at bounding box center [622, 503] width 1244 height 925
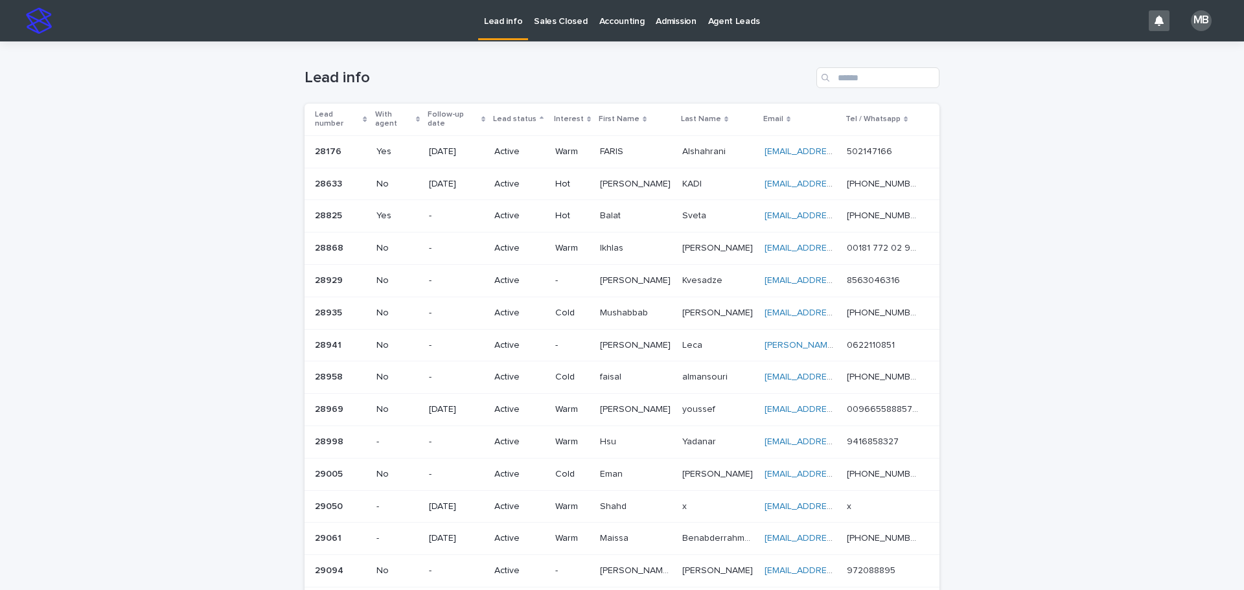
click at [564, 31] on link "Sales Closed" at bounding box center [560, 20] width 65 height 40
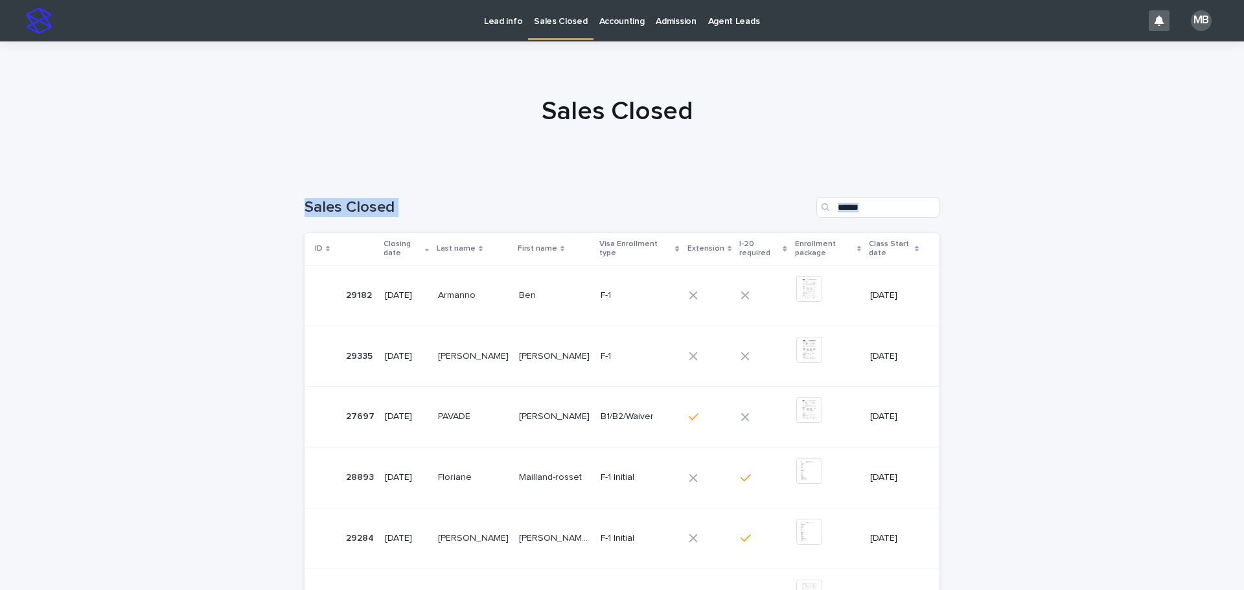
drag, startPoint x: 248, startPoint y: 195, endPoint x: 1096, endPoint y: 389, distance: 869.9
click at [620, 396] on div "Loading... Saving… Loading... Saving… Sales Closed ID Closing date Last name Fi…" at bounding box center [622, 565] width 1244 height 788
click at [620, 385] on div "Loading... Saving… Loading... Saving… Sales Closed ID Closing date Last name Fi…" at bounding box center [622, 565] width 1244 height 788
click at [488, 21] on p "Lead info" at bounding box center [503, 13] width 38 height 27
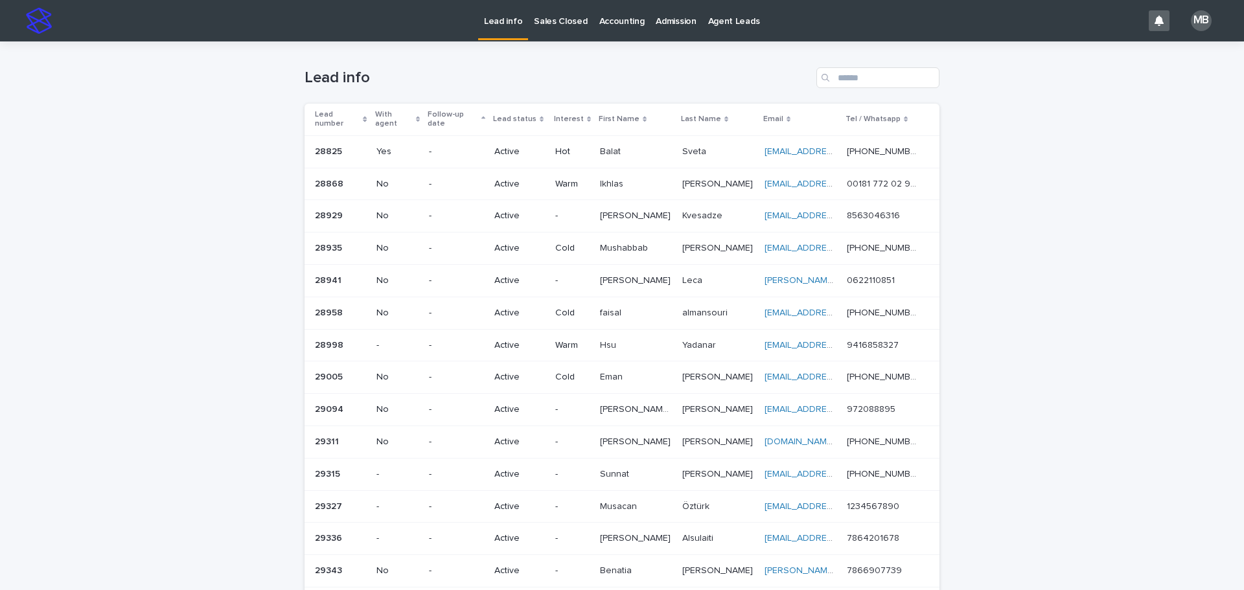
drag, startPoint x: 116, startPoint y: 74, endPoint x: 981, endPoint y: 364, distance: 912.6
click at [620, 370] on div "Loading... Saving… Loading... Saving… Lead info Lead number With agent Follow-u…" at bounding box center [622, 503] width 1244 height 925
click at [620, 310] on div "Loading... Saving… Loading... Saving… Lead info Lead number With agent Follow-u…" at bounding box center [622, 503] width 1244 height 925
click at [547, 25] on p "Sales Closed" at bounding box center [560, 13] width 53 height 27
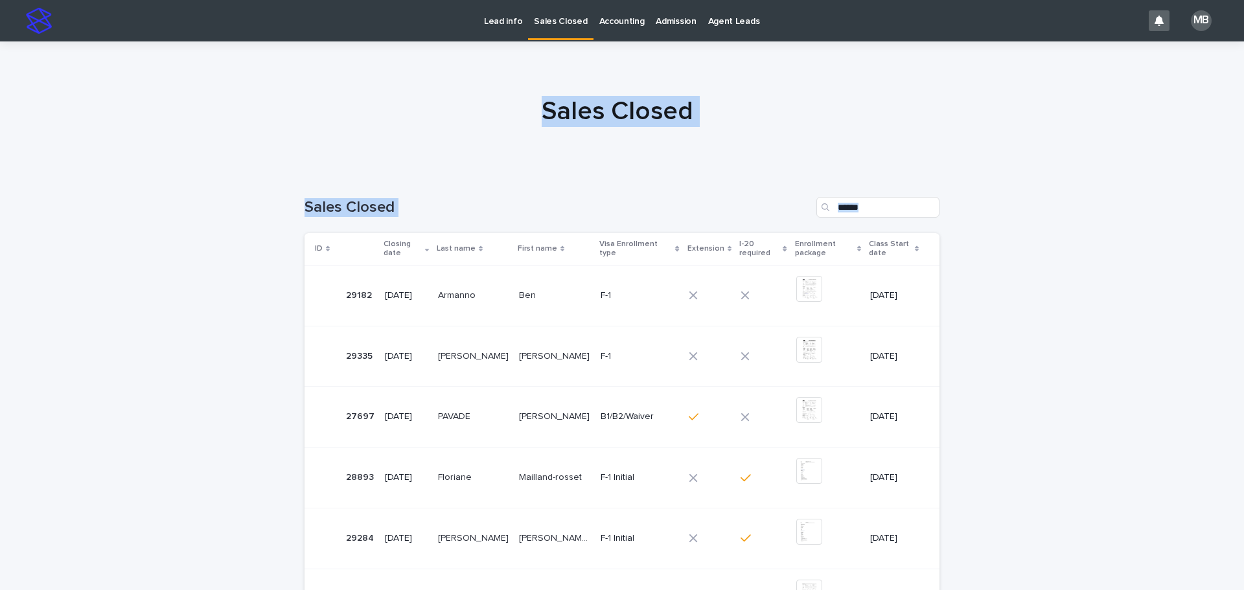
drag, startPoint x: 270, startPoint y: 169, endPoint x: 1070, endPoint y: 372, distance: 825.3
click at [620, 372] on div "Lead info Sales Closed Accounting Admission Agent Leads MB Sales Closed Loading…" at bounding box center [622, 498] width 1244 height 996
click at [620, 365] on div "Loading... Saving… Loading... Saving… Sales Closed ID Closing date Last name Fi…" at bounding box center [622, 565] width 1244 height 788
click at [560, 47] on div at bounding box center [617, 106] width 1234 height 130
click at [493, 23] on p "Lead info" at bounding box center [503, 13] width 38 height 27
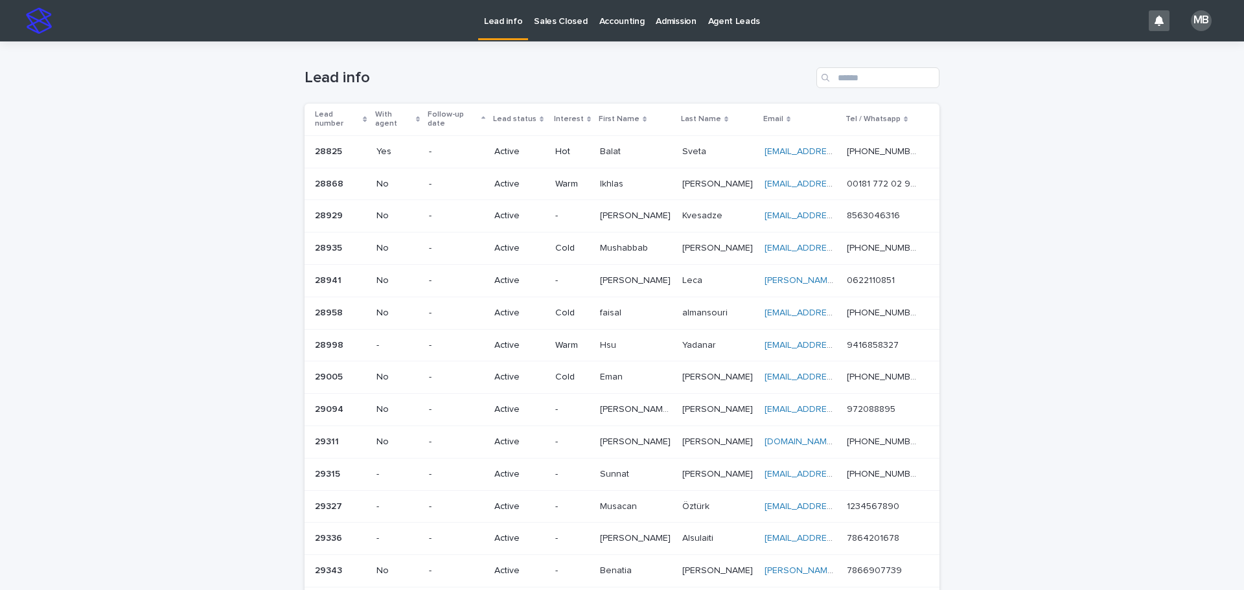
click at [540, 21] on p "Sales Closed" at bounding box center [560, 13] width 53 height 27
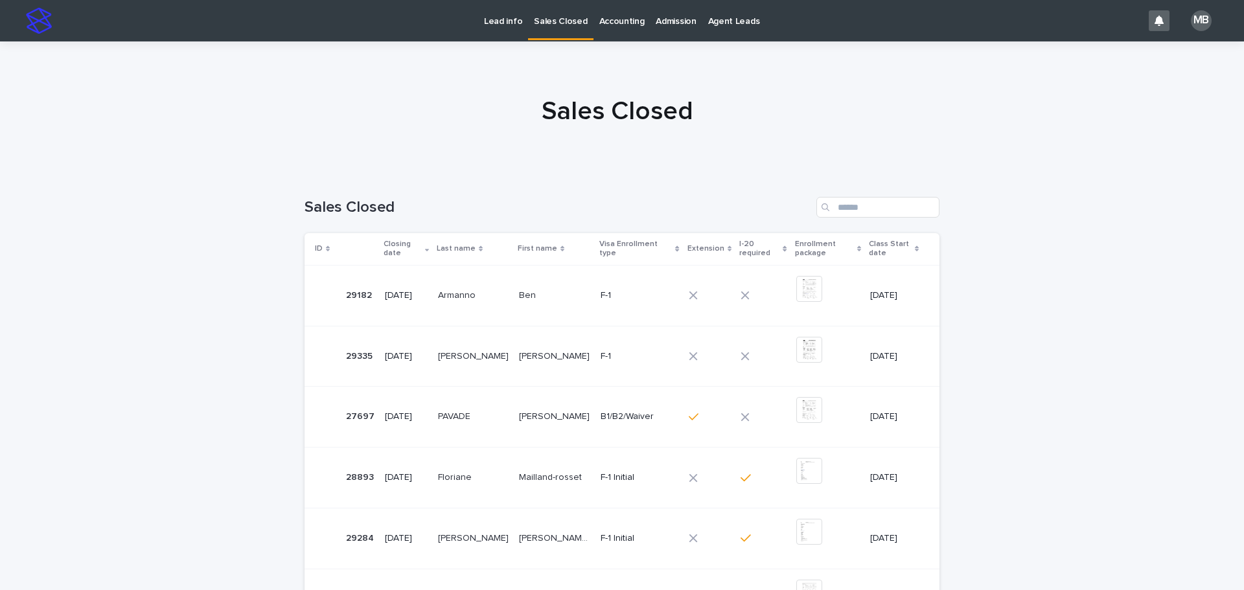
click at [509, 23] on p "Lead info" at bounding box center [503, 13] width 38 height 27
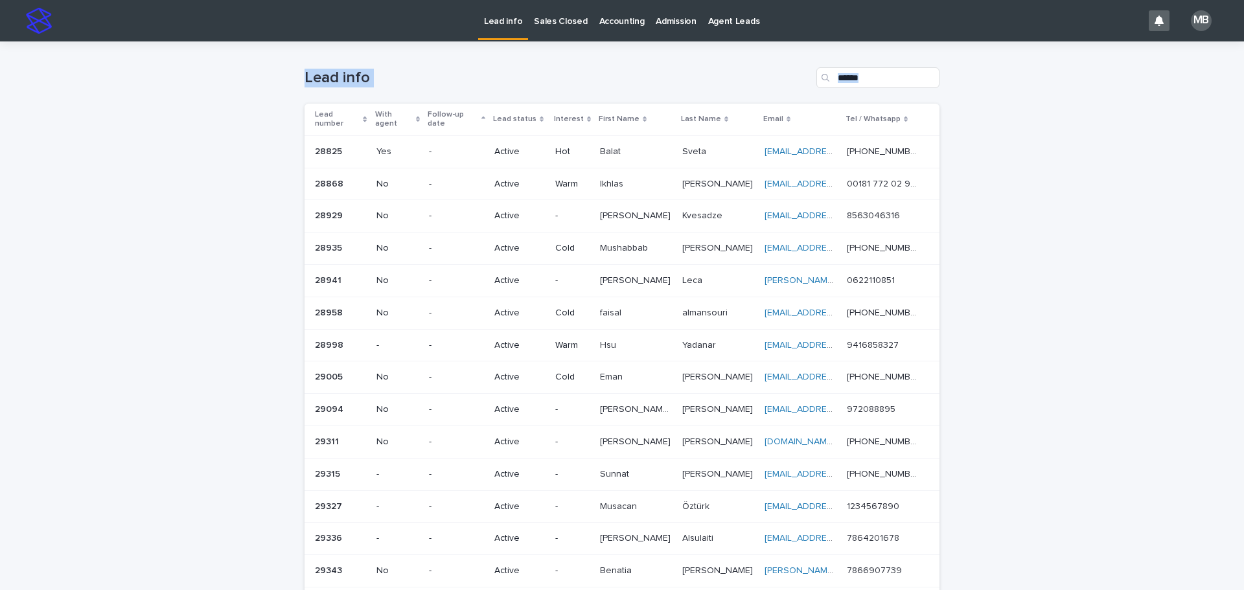
drag, startPoint x: 826, startPoint y: 206, endPoint x: 1122, endPoint y: 299, distance: 310.4
click at [620, 303] on div "Loading... Saving… Loading... Saving… Lead info Lead number With agent Follow-u…" at bounding box center [622, 503] width 1244 height 925
click at [620, 296] on div "Loading... Saving… Loading... Saving… Lead info Lead number With agent Follow-u…" at bounding box center [622, 503] width 1244 height 925
click at [551, 16] on p "Sales Closed" at bounding box center [560, 13] width 53 height 27
